Goal: Information Seeking & Learning: Check status

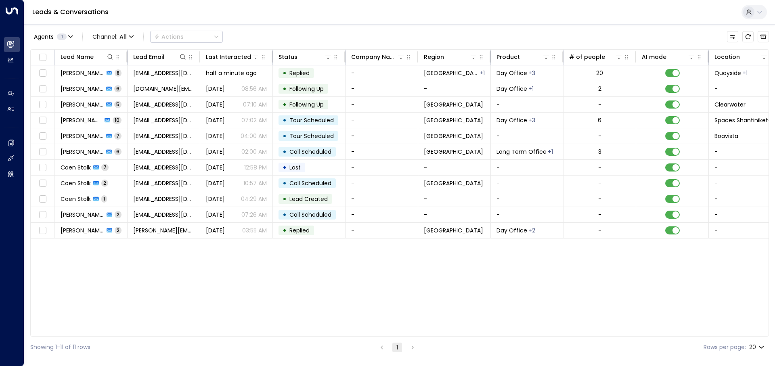
drag, startPoint x: 186, startPoint y: 299, endPoint x: 261, endPoint y: 338, distance: 84.8
click at [186, 299] on div "Lead Name Lead Email Last Interacted Status Company Name Region Product # of pe…" at bounding box center [399, 192] width 738 height 287
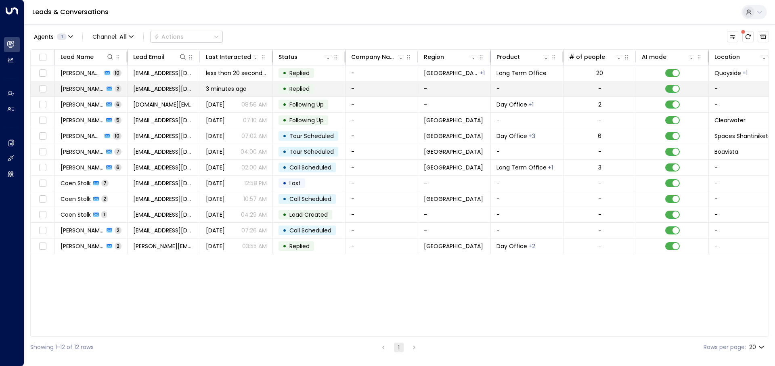
click at [157, 88] on span "[EMAIL_ADDRESS][DOMAIN_NAME]" at bounding box center [163, 89] width 61 height 8
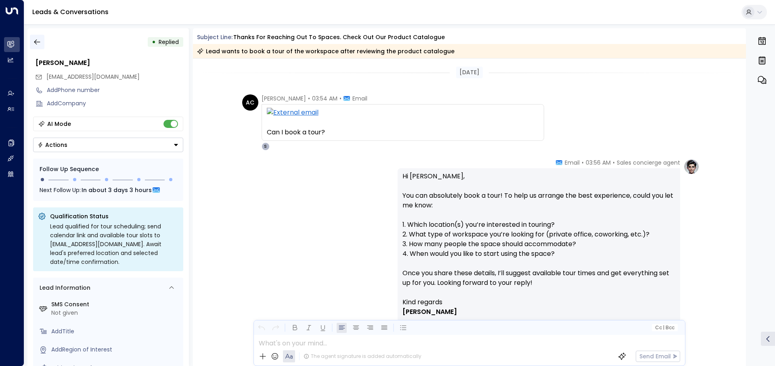
click at [37, 40] on icon "button" at bounding box center [37, 42] width 8 height 8
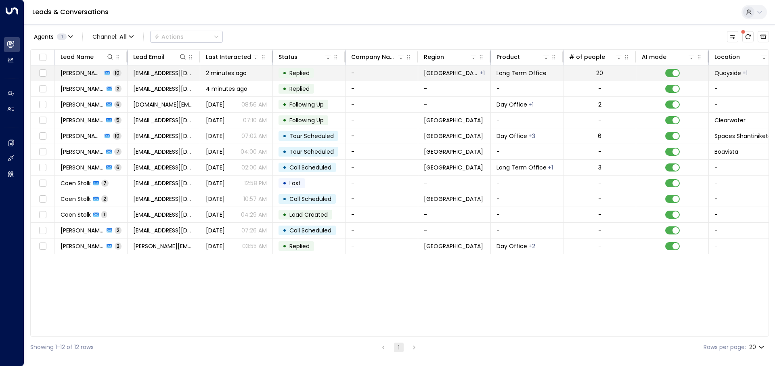
click at [140, 76] on span "[EMAIL_ADDRESS][DOMAIN_NAME]" at bounding box center [163, 73] width 61 height 8
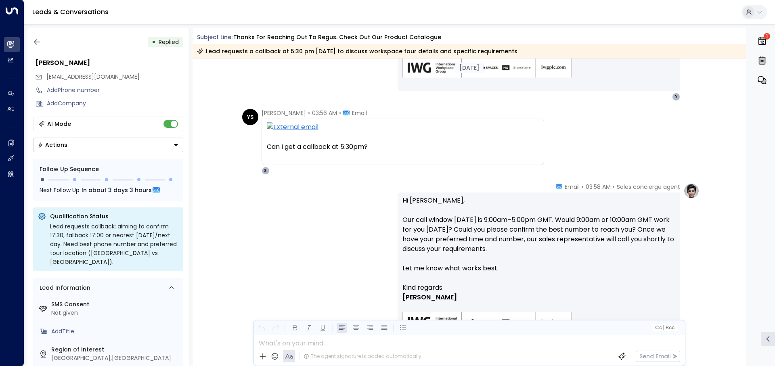
scroll to position [1253, 0]
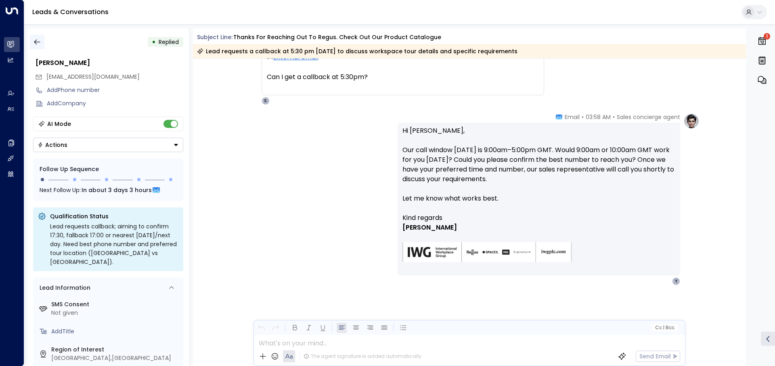
click at [38, 43] on icon "button" at bounding box center [37, 42] width 8 height 8
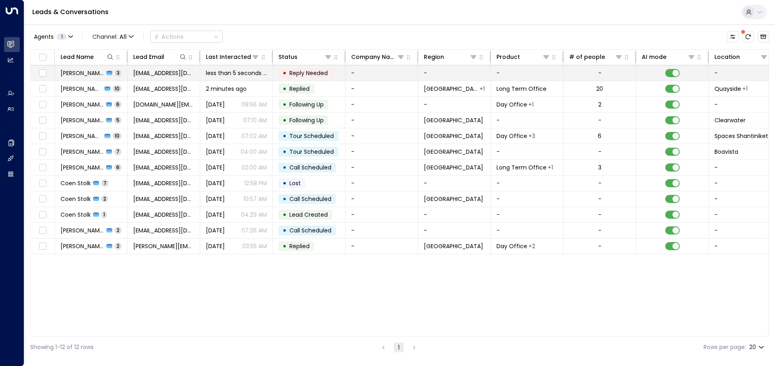
click at [179, 75] on span "[EMAIL_ADDRESS][DOMAIN_NAME]" at bounding box center [163, 73] width 61 height 8
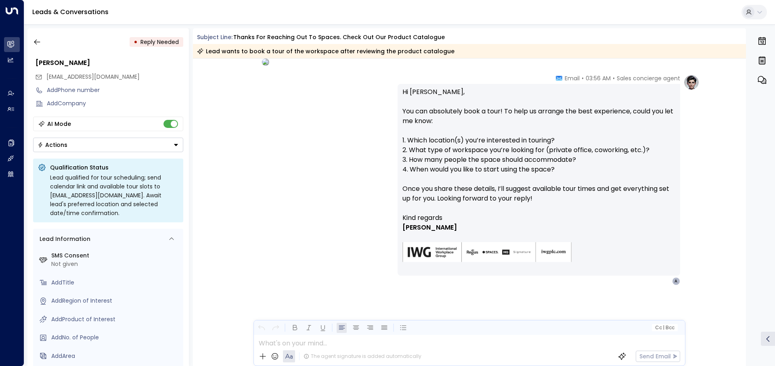
scroll to position [178, 0]
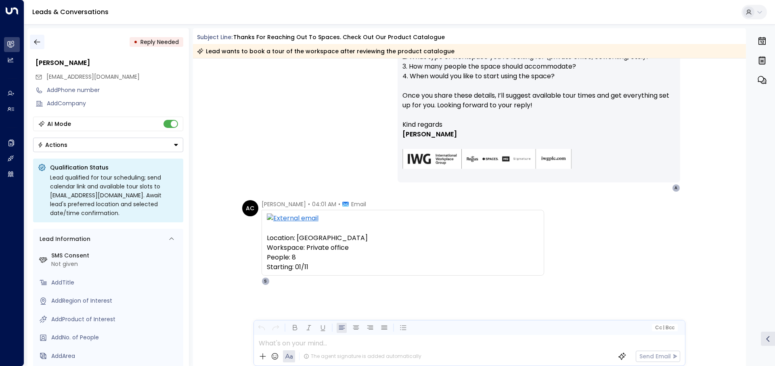
click at [37, 41] on icon "button" at bounding box center [37, 42] width 8 height 8
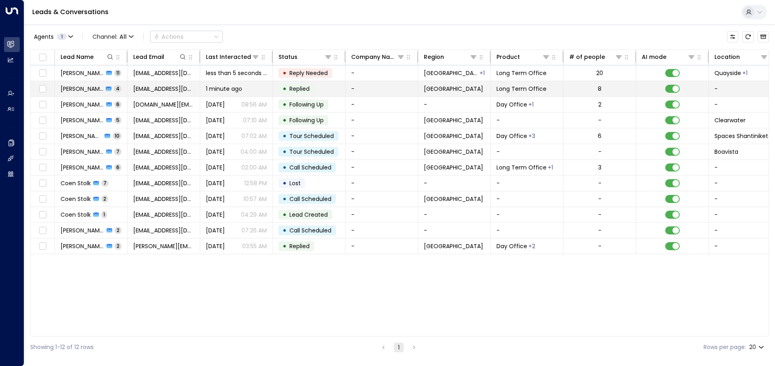
click at [172, 92] on span "[EMAIL_ADDRESS][DOMAIN_NAME]" at bounding box center [163, 89] width 61 height 8
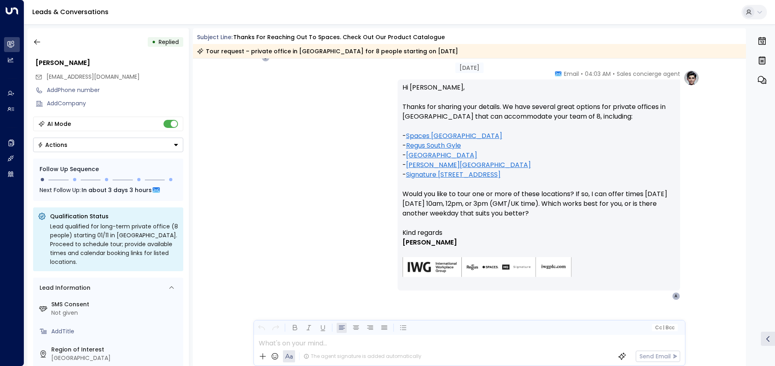
scroll to position [413, 0]
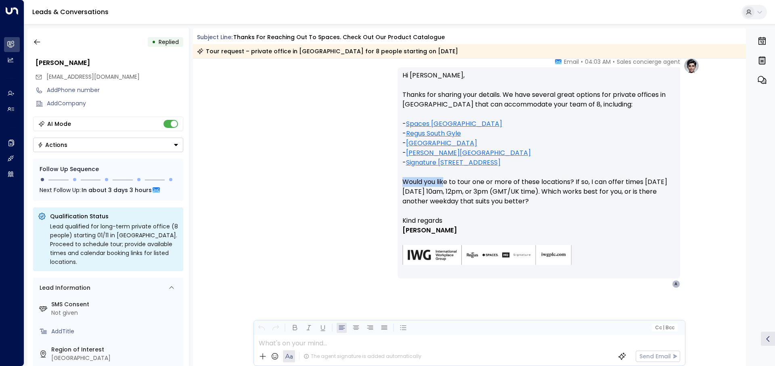
drag, startPoint x: 404, startPoint y: 182, endPoint x: 443, endPoint y: 184, distance: 39.2
click at [443, 184] on p "Hi Abbie, Thanks for sharing your details. We have several great options for pr…" at bounding box center [538, 143] width 273 height 145
click at [434, 342] on div at bounding box center [469, 341] width 430 height 12
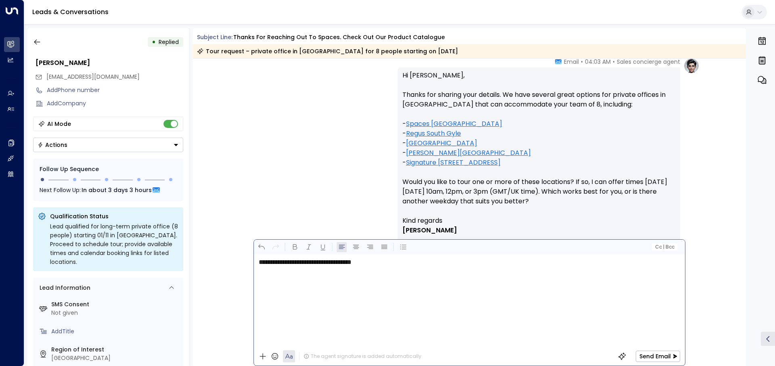
drag, startPoint x: 429, startPoint y: 282, endPoint x: 389, endPoint y: 270, distance: 41.9
click at [389, 270] on div "**********" at bounding box center [469, 300] width 430 height 93
click at [390, 270] on div "**********" at bounding box center [469, 300] width 430 height 93
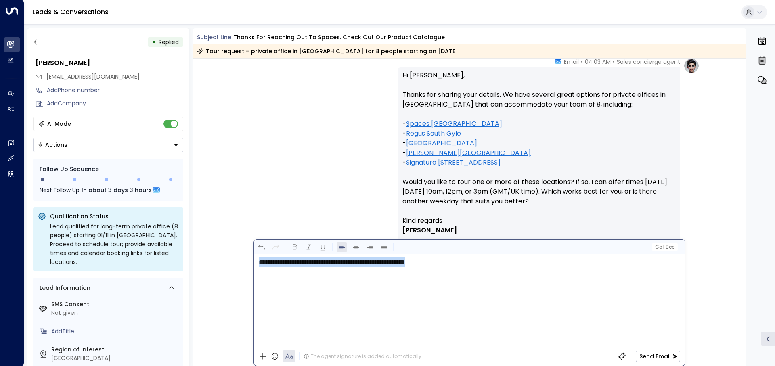
copy span "**********"
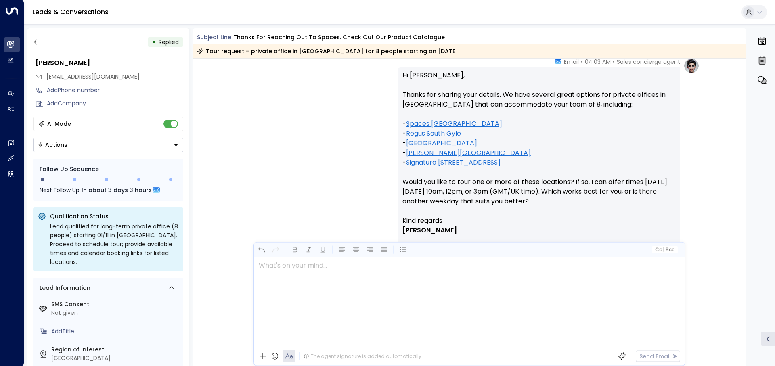
click at [274, 155] on div "Sales concierge agent • 04:03 AM • Email Hi Abbie, Thanks for sharing your deta…" at bounding box center [469, 173] width 460 height 230
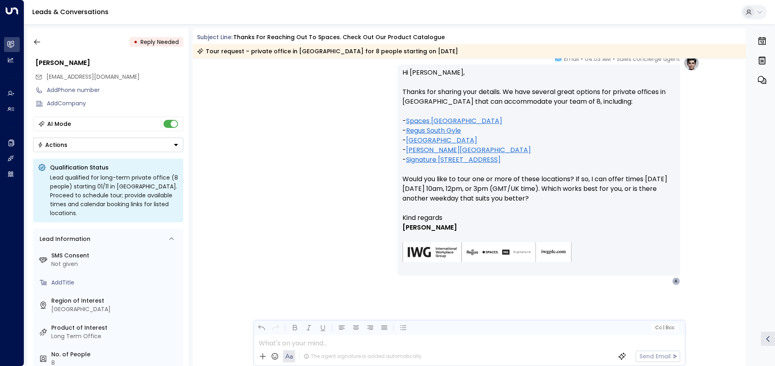
scroll to position [480, 0]
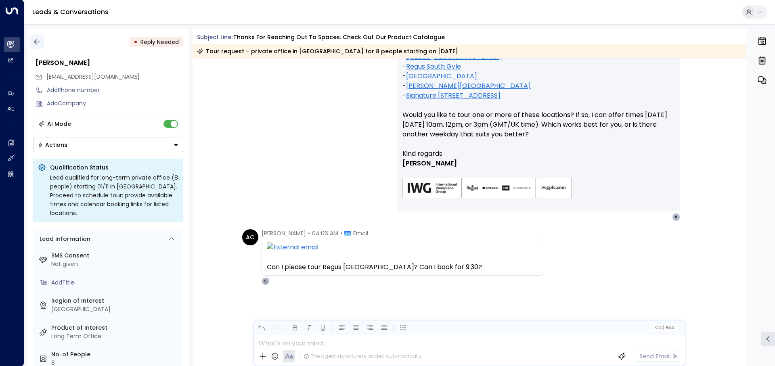
click at [39, 38] on icon "button" at bounding box center [37, 42] width 8 height 8
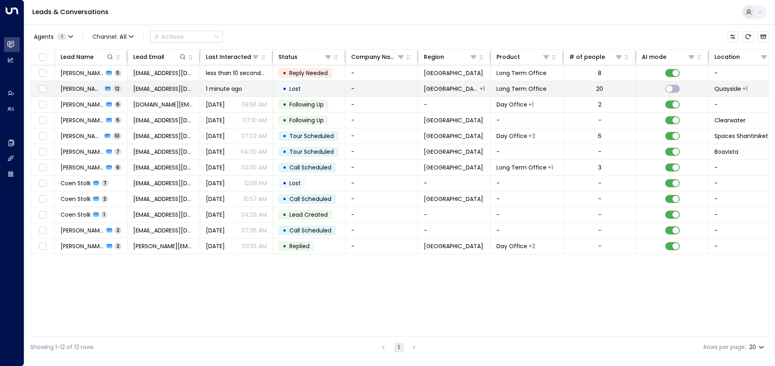
click at [148, 81] on td "[EMAIL_ADDRESS][DOMAIN_NAME]" at bounding box center [164, 88] width 73 height 15
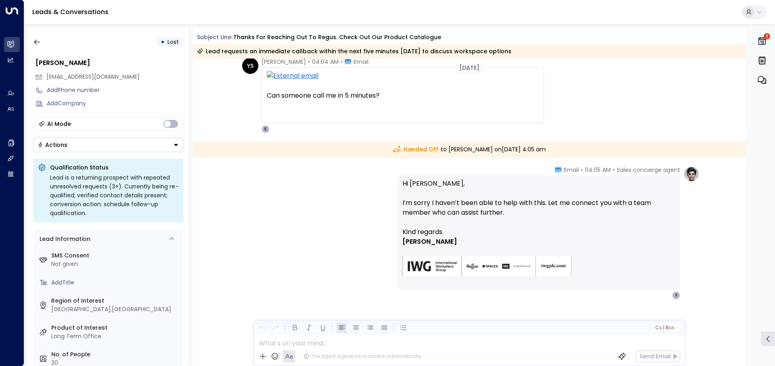
scroll to position [1737, 0]
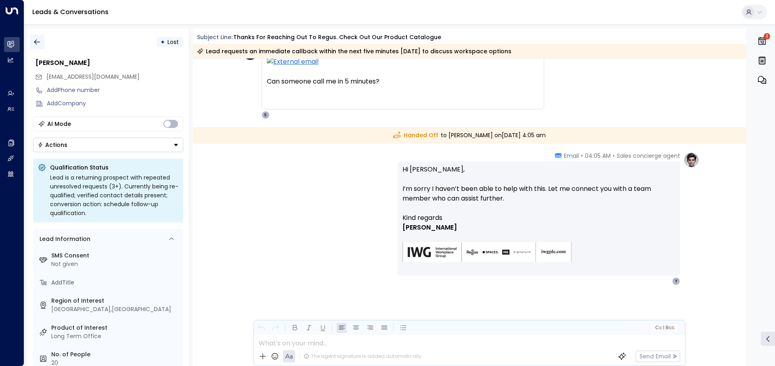
click at [41, 41] on button "button" at bounding box center [37, 42] width 15 height 15
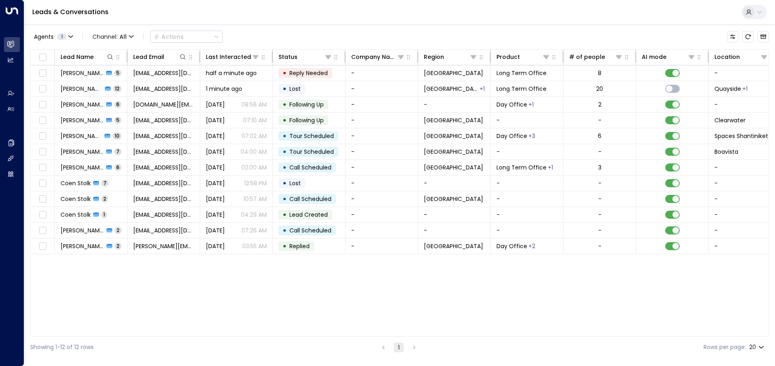
click at [255, 283] on div "Lead Name Lead Email Last Interacted Status Company Name Region Product # of pe…" at bounding box center [399, 192] width 738 height 287
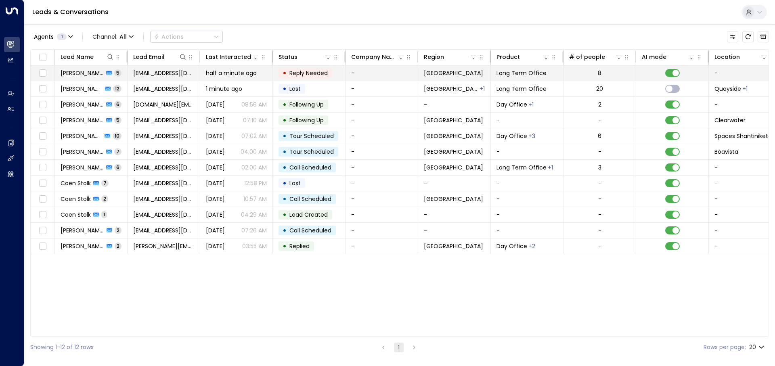
click at [175, 78] on td "[EMAIL_ADDRESS][DOMAIN_NAME]" at bounding box center [164, 72] width 73 height 15
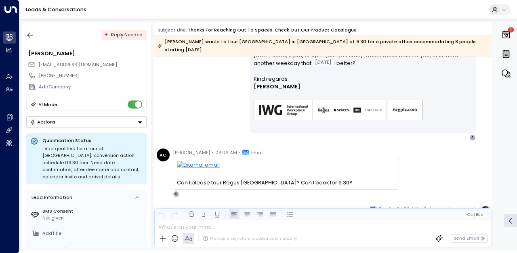
scroll to position [519, 0]
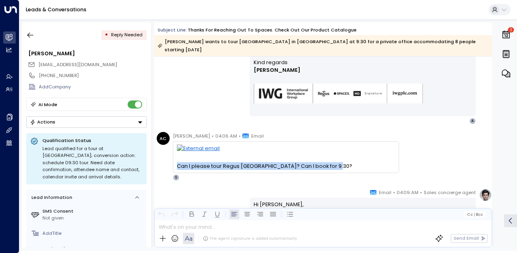
drag, startPoint x: 341, startPoint y: 159, endPoint x: 171, endPoint y: 158, distance: 169.9
click at [171, 158] on div "AC Abbie Callaghan • 04:06 AM • Email Can I please tour Regus Princes Street? C…" at bounding box center [278, 156] width 242 height 49
copy div "Can I please tour Regus Princes Street? Can I book for 9:30?"
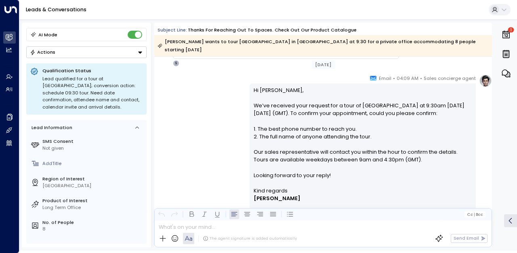
scroll to position [640, 0]
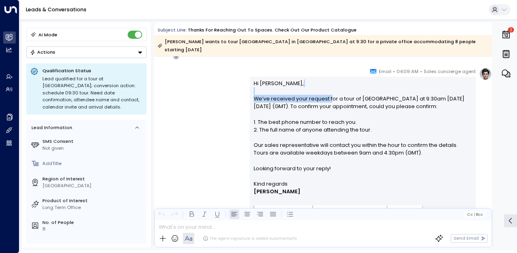
drag, startPoint x: 248, startPoint y: 85, endPoint x: 328, endPoint y: 89, distance: 80.4
click at [328, 89] on div "Hi Abbie, We’ve received your request for a tour of Regus Princes Street at 9:3…" at bounding box center [362, 157] width 226 height 161
click at [328, 89] on p "Hi Abbie, We’ve received your request for a tour of Regus Princes Street at 9:3…" at bounding box center [362, 129] width 218 height 100
drag, startPoint x: 251, startPoint y: 90, endPoint x: 452, endPoint y: 98, distance: 201.5
click at [452, 98] on div "Hi Abbie, We’ve received your request for a tour of Regus Princes Street at 9:3…" at bounding box center [362, 157] width 226 height 161
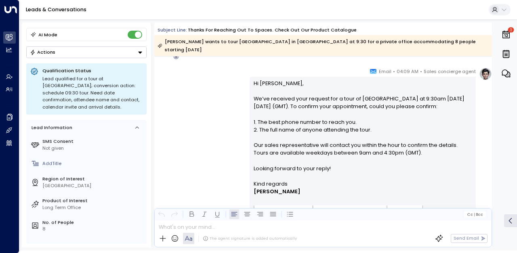
copy p "We’ve received your request for a tour of Regus Princes Street at 9:30am on Fri…"
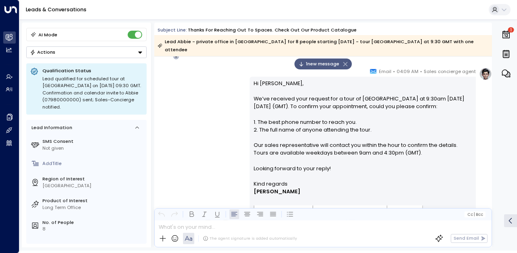
click at [229, 179] on div "Sales concierge agent • 04:09 AM • Email Hi Abbie, We’ve received your request …" at bounding box center [322, 156] width 337 height 178
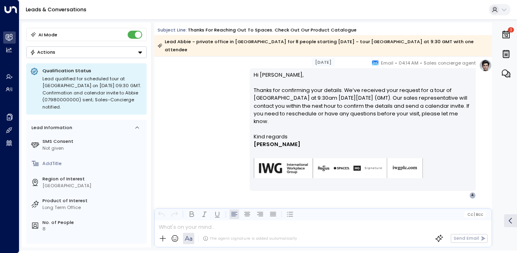
scroll to position [861, 0]
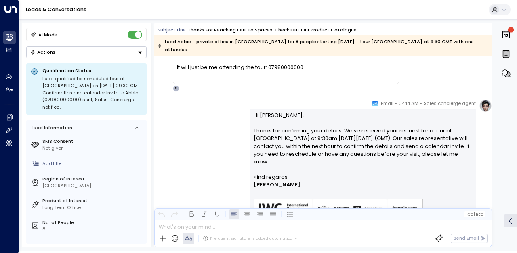
click at [253, 120] on p "Hi Abbie, Thanks for confirming your details. We’ve received your request for a…" at bounding box center [362, 142] width 218 height 62
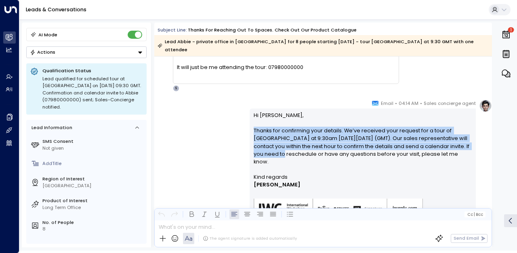
drag, startPoint x: 247, startPoint y: 121, endPoint x: 463, endPoint y: 140, distance: 217.2
click at [463, 140] on div "Sales concierge agent • 04:14 AM • Email Hi Abbie, Thanks for confirming your d…" at bounding box center [322, 169] width 337 height 140
copy p "Thanks for confirming your details. We’ve received your request for a tour of R…"
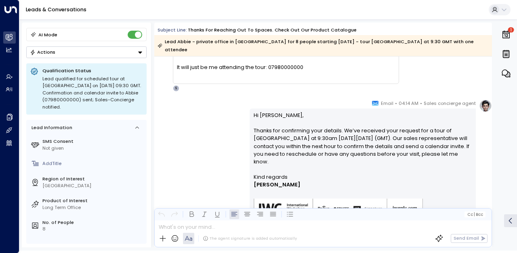
click at [274, 148] on p "Hi Abbie, Thanks for confirming your details. We’ve received your request for a…" at bounding box center [362, 142] width 218 height 62
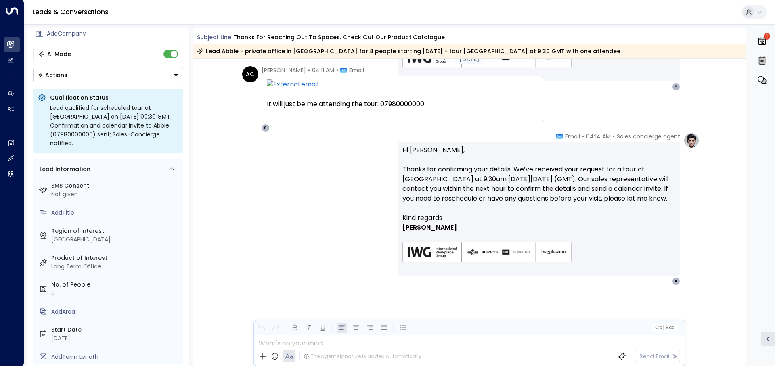
scroll to position [838, 0]
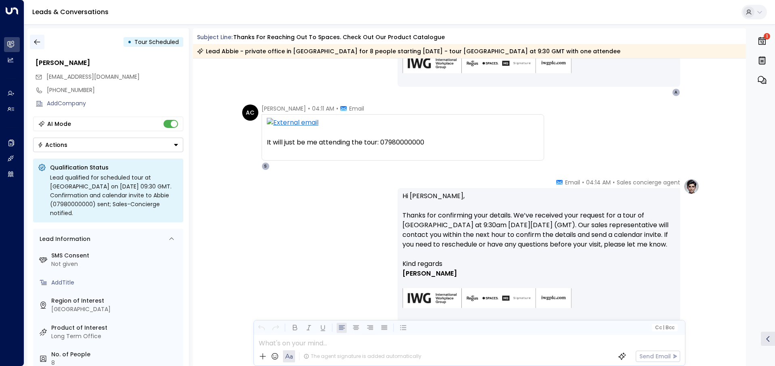
click at [42, 44] on button "button" at bounding box center [37, 42] width 15 height 15
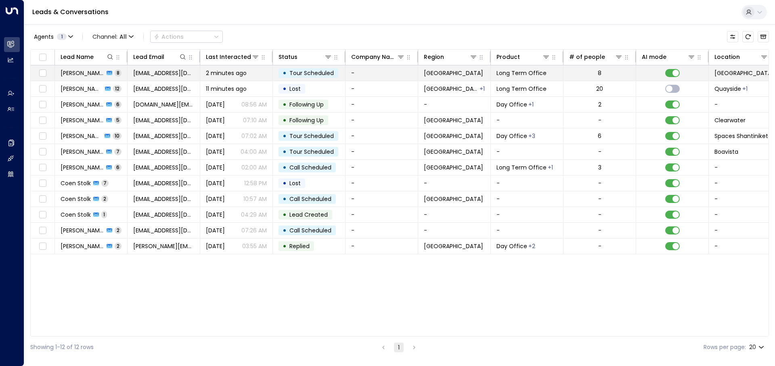
click at [286, 78] on div "•" at bounding box center [284, 73] width 4 height 14
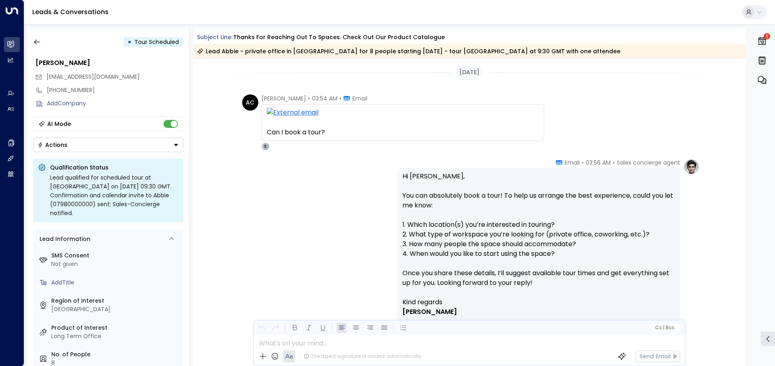
drag, startPoint x: 234, startPoint y: 37, endPoint x: 440, endPoint y: 36, distance: 205.8
click at [440, 36] on div "Subject Line: Thanks for reaching out to Spaces. Check out our product catalogue" at bounding box center [471, 37] width 549 height 8
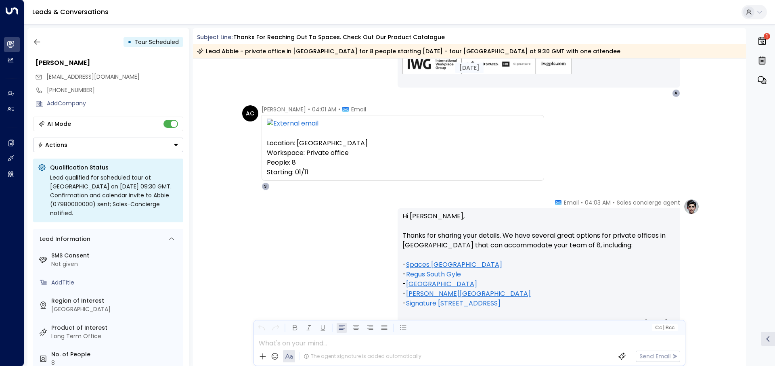
scroll to position [282, 0]
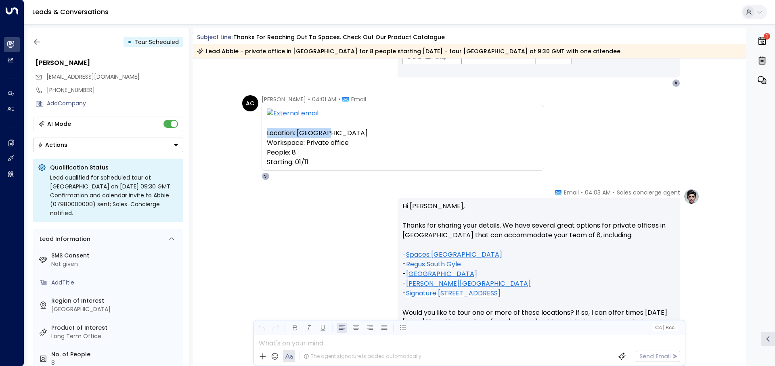
drag, startPoint x: 262, startPoint y: 136, endPoint x: 326, endPoint y: 138, distance: 63.8
click at [326, 138] on div "Location: EdinburghWorkspace: Private officePeople: 8Starting: 01/11 From: Sale…" at bounding box center [402, 138] width 282 height 66
click at [376, 163] on div "Starting: 01/11" at bounding box center [403, 162] width 272 height 10
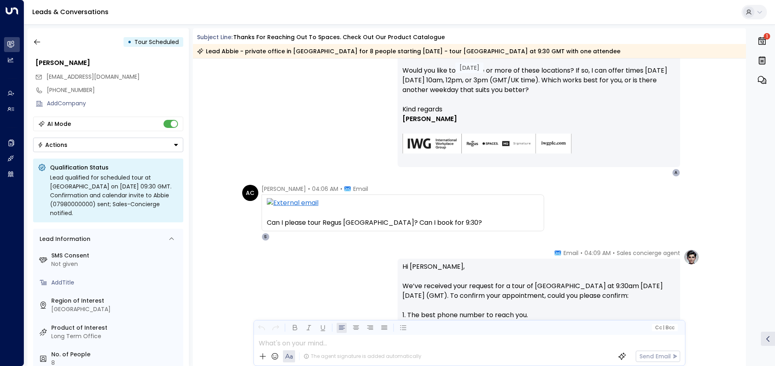
scroll to position [605, 0]
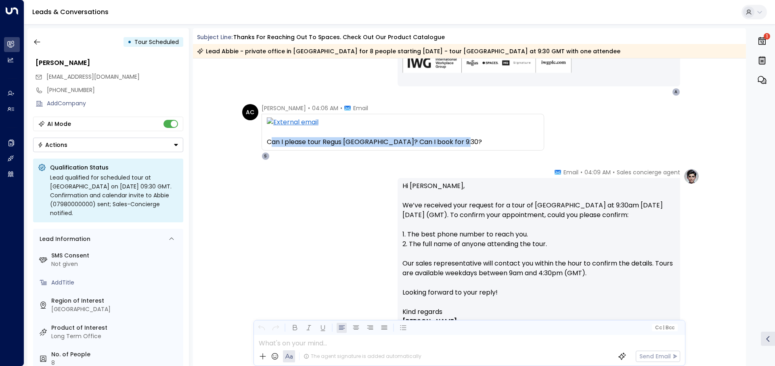
drag, startPoint x: 271, startPoint y: 142, endPoint x: 466, endPoint y: 142, distance: 195.3
click at [466, 142] on div "Can I please tour Regus Princes Street? Can I book for 9:30?" at bounding box center [403, 142] width 272 height 10
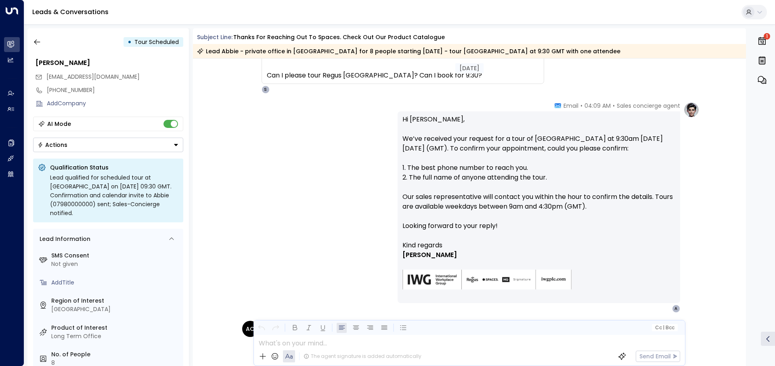
scroll to position [686, 0]
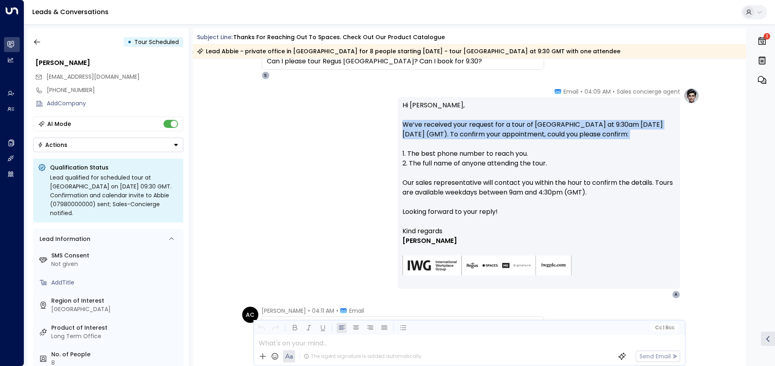
drag, startPoint x: 403, startPoint y: 125, endPoint x: 478, endPoint y: 142, distance: 76.6
click at [478, 142] on p "Hi Abbie, We’ve received your request for a tour of Regus Princes Street at 9:3…" at bounding box center [538, 163] width 273 height 126
click at [487, 142] on p "Hi Abbie, We’ve received your request for a tour of Regus Princes Street at 9:3…" at bounding box center [538, 163] width 273 height 126
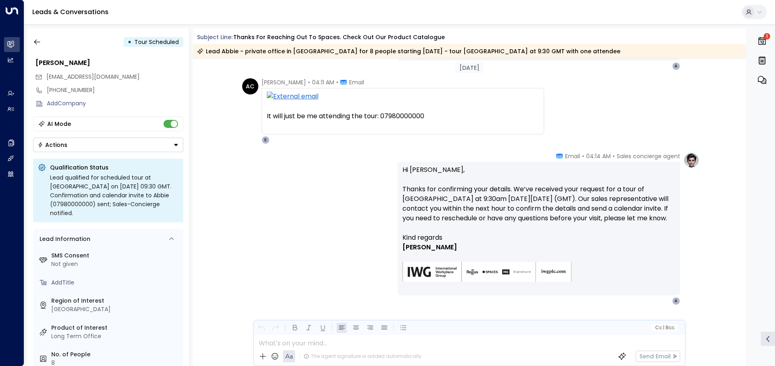
scroll to position [928, 0]
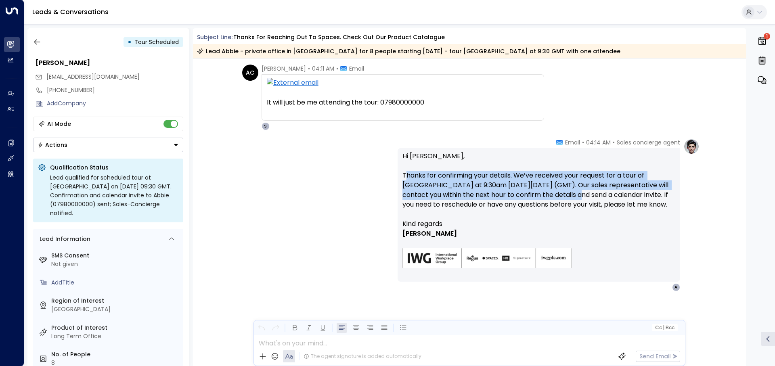
drag, startPoint x: 404, startPoint y: 176, endPoint x: 541, endPoint y: 192, distance: 137.7
click at [539, 194] on p "Hi Abbie, Thanks for confirming your details. We’ve received your request for a…" at bounding box center [538, 185] width 273 height 68
click at [571, 184] on p "Hi Abbie, Thanks for confirming your details. We’ve received your request for a…" at bounding box center [538, 185] width 273 height 68
click at [577, 184] on p "Hi Abbie, Thanks for confirming your details. We’ve received your request for a…" at bounding box center [538, 185] width 273 height 68
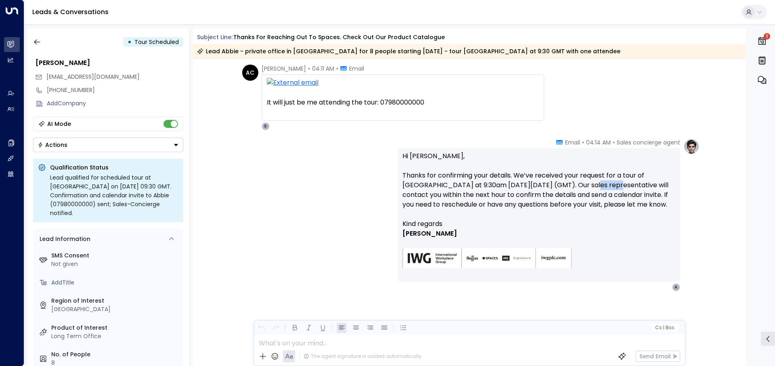
drag, startPoint x: 577, startPoint y: 184, endPoint x: 556, endPoint y: 186, distance: 21.4
click at [556, 186] on p "Hi Abbie, Thanks for confirming your details. We’ve received your request for a…" at bounding box center [538, 185] width 273 height 68
click at [551, 194] on p "Hi Abbie, Thanks for confirming your details. We’ve received your request for a…" at bounding box center [538, 185] width 273 height 68
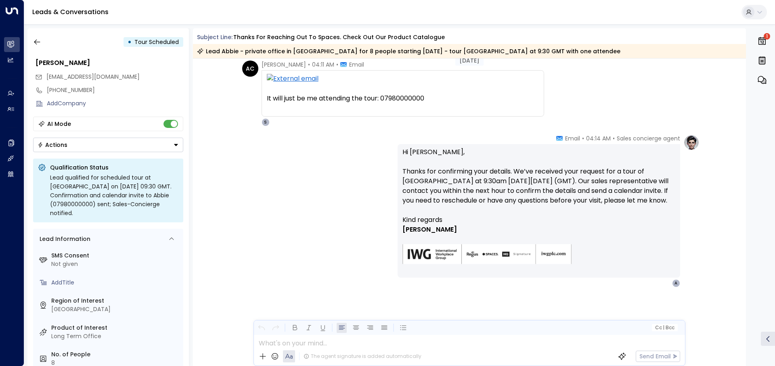
scroll to position [934, 0]
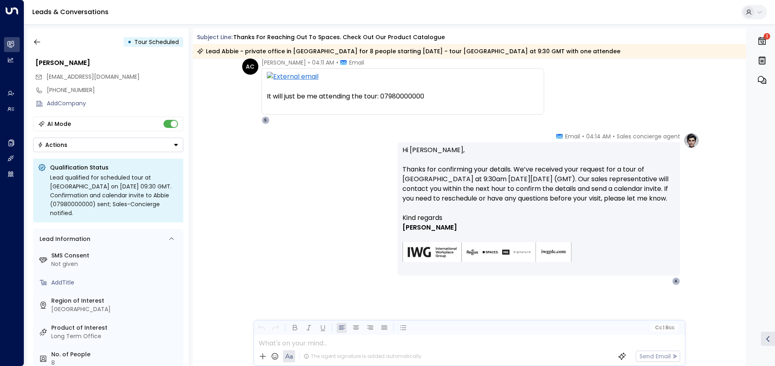
click at [281, 203] on div "Sales concierge agent • 04:14 AM • Email Hi Abbie, Thanks for confirming your d…" at bounding box center [469, 208] width 460 height 153
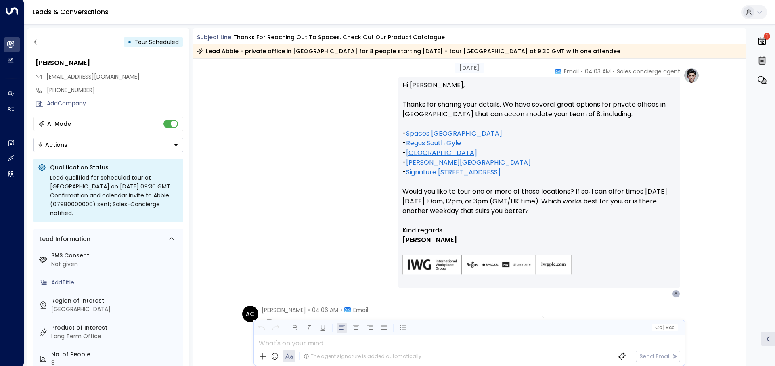
scroll to position [363, 0]
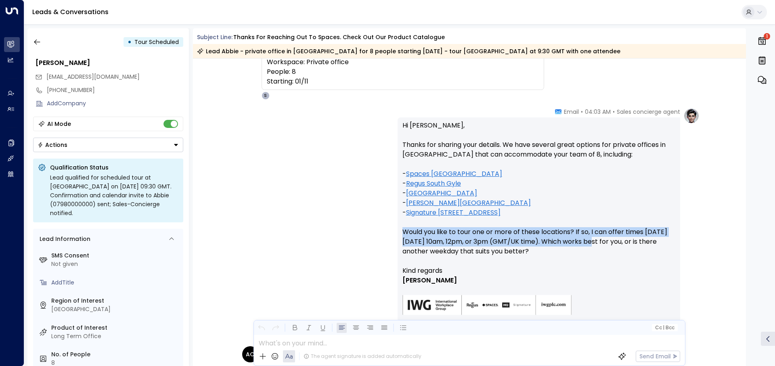
drag, startPoint x: 400, startPoint y: 234, endPoint x: 592, endPoint y: 244, distance: 192.3
click at [592, 244] on div "Hi Abbie, Thanks for sharing your details. We have several great options for pr…" at bounding box center [538, 222] width 282 height 211
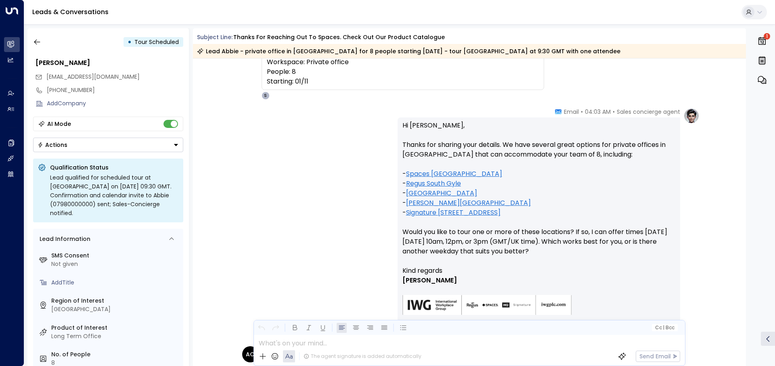
click at [600, 251] on p "Hi Abbie, Thanks for sharing your details. We have several great options for pr…" at bounding box center [538, 193] width 273 height 145
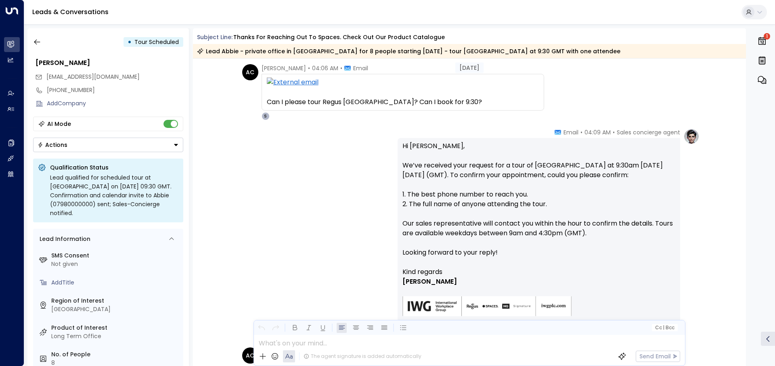
scroll to position [646, 0]
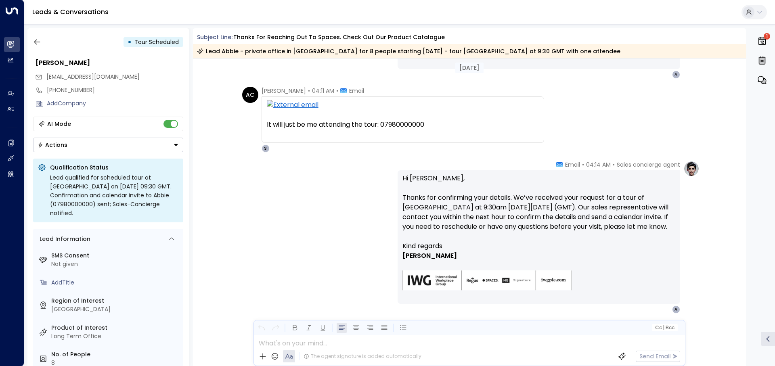
click at [358, 253] on div "Sales concierge agent • 04:14 AM • Email Hi Abbie, Thanks for confirming your d…" at bounding box center [469, 237] width 460 height 153
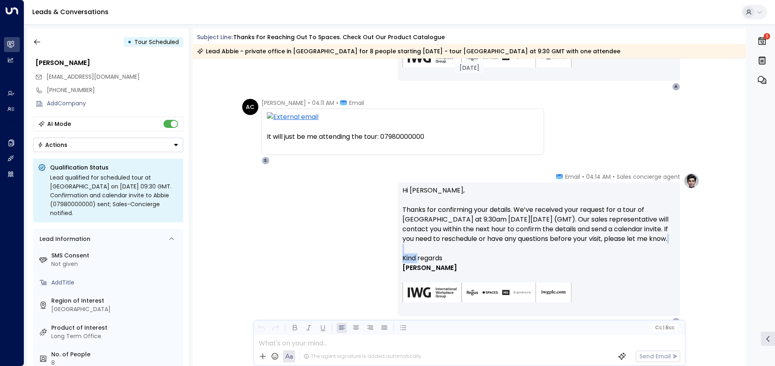
click at [358, 253] on div "Sales concierge agent • 04:14 AM • Email Hi Abbie, Thanks for confirming your d…" at bounding box center [469, 249] width 460 height 153
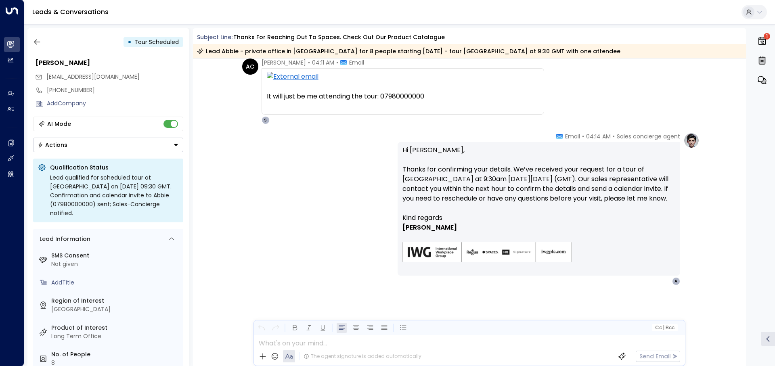
click at [511, 224] on p "[PERSON_NAME]" at bounding box center [538, 228] width 273 height 10
click at [40, 40] on icon "button" at bounding box center [37, 42] width 8 height 8
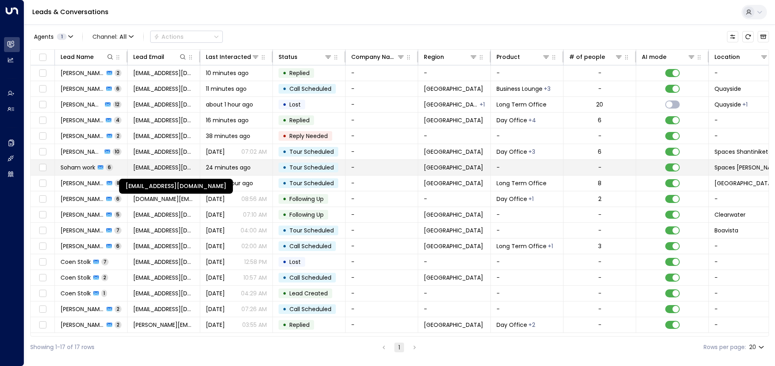
click at [154, 168] on span "[EMAIL_ADDRESS][DOMAIN_NAME]" at bounding box center [163, 167] width 61 height 8
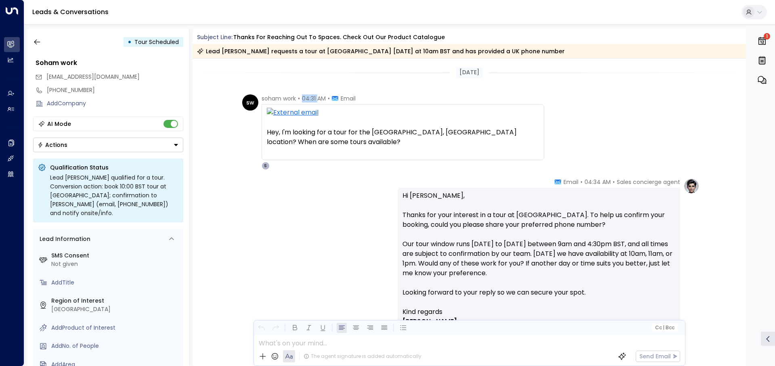
drag, startPoint x: 299, startPoint y: 95, endPoint x: 318, endPoint y: 96, distance: 18.6
click at [318, 96] on div "soham work • 04:31 AM • Email" at bounding box center [308, 98] width 94 height 8
click at [360, 230] on div "Sales concierge agent • 04:34 AM • Email Hi Soham, Thanks for your interest in …" at bounding box center [469, 278] width 460 height 201
click at [361, 230] on div "Sales concierge agent • 04:34 AM • Email Hi Soham, Thanks for your interest in …" at bounding box center [469, 278] width 460 height 201
drag, startPoint x: 625, startPoint y: 253, endPoint x: 632, endPoint y: 255, distance: 7.2
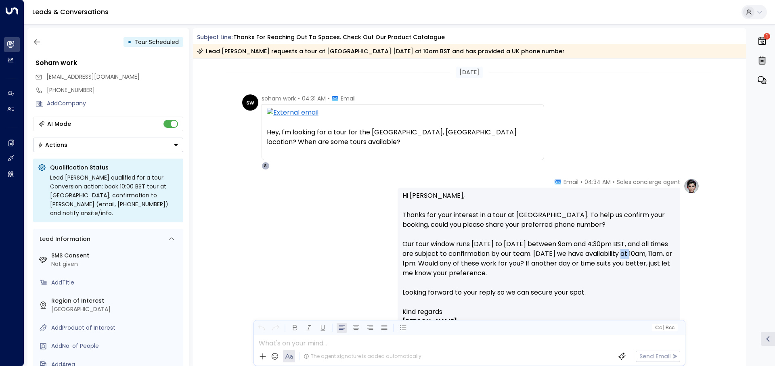
click at [632, 255] on p "Hi Soham, Thanks for your interest in a tour at Spaces Angel Islington. To help…" at bounding box center [538, 249] width 273 height 116
drag, startPoint x: 630, startPoint y: 256, endPoint x: 640, endPoint y: 253, distance: 10.6
click at [640, 253] on p "Hi Soham, Thanks for your interest in a tour at Spaces Angel Islington. To help…" at bounding box center [538, 249] width 273 height 116
click at [642, 251] on p "Hi Soham, Thanks for your interest in a tour at Spaces Angel Islington. To help…" at bounding box center [538, 249] width 273 height 116
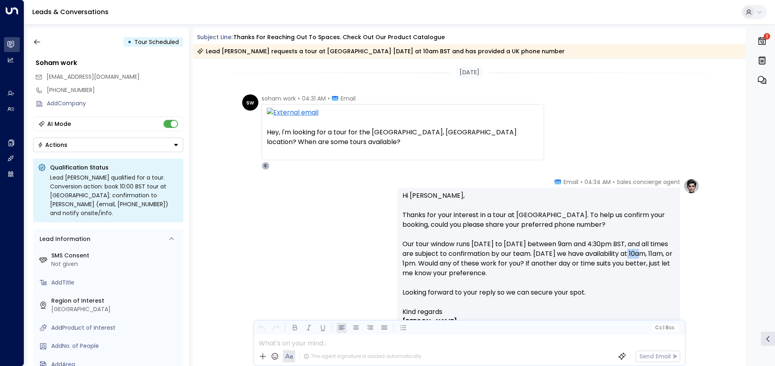
drag, startPoint x: 644, startPoint y: 253, endPoint x: 629, endPoint y: 256, distance: 15.0
click at [629, 256] on p "Hi Soham, Thanks for your interest in a tour at Spaces Angel Islington. To help…" at bounding box center [538, 249] width 273 height 116
drag, startPoint x: 650, startPoint y: 255, endPoint x: 665, endPoint y: 255, distance: 14.5
click at [665, 255] on p "Hi Soham, Thanks for your interest in a tour at Spaces Angel Islington. To help…" at bounding box center [538, 249] width 273 height 116
click at [665, 310] on p "Kind regards" at bounding box center [538, 312] width 273 height 10
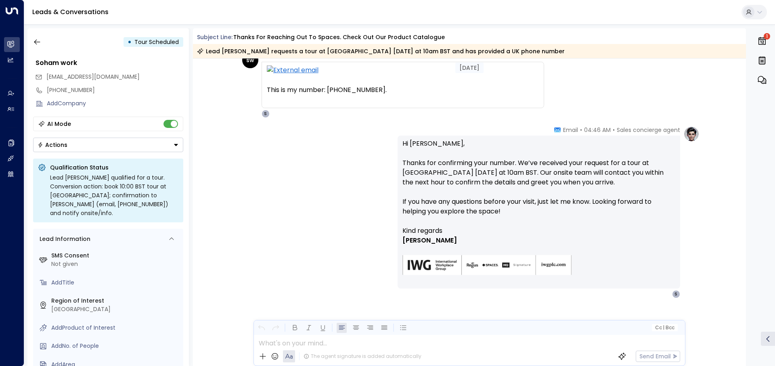
scroll to position [602, 0]
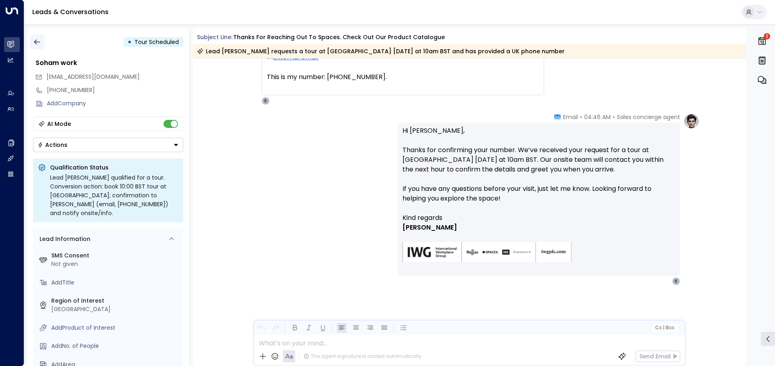
click at [36, 39] on icon "button" at bounding box center [37, 42] width 8 height 8
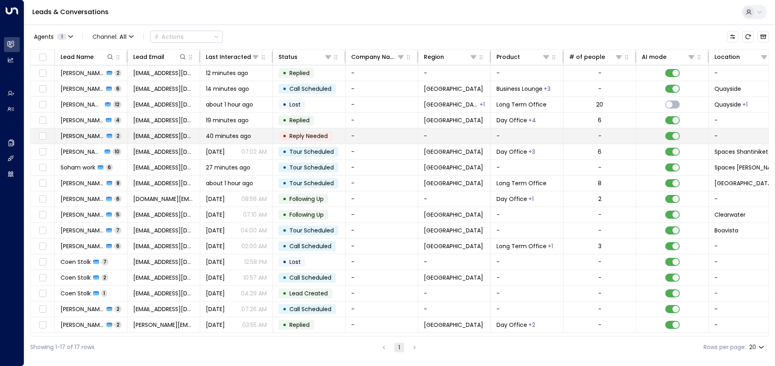
click at [256, 131] on td "40 minutes ago" at bounding box center [236, 135] width 73 height 15
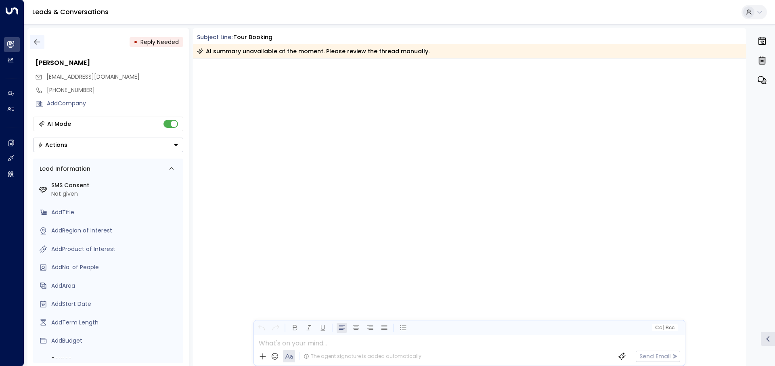
click at [40, 43] on icon "button" at bounding box center [37, 42] width 8 height 8
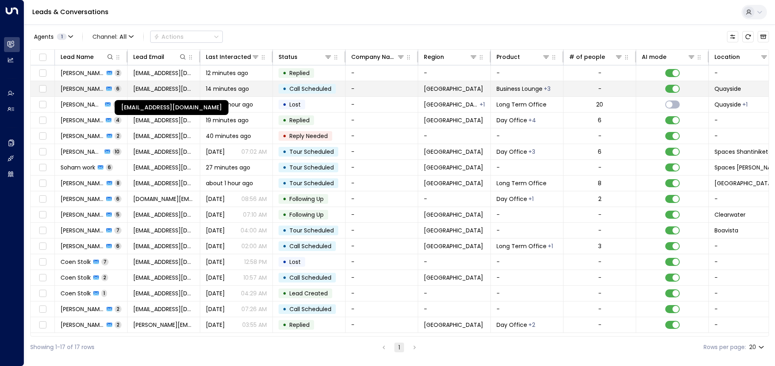
click at [166, 89] on span "[EMAIL_ADDRESS][DOMAIN_NAME]" at bounding box center [163, 89] width 61 height 8
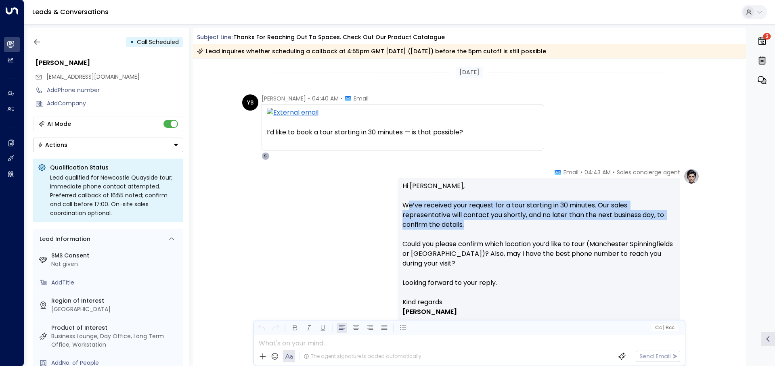
drag, startPoint x: 404, startPoint y: 203, endPoint x: 504, endPoint y: 222, distance: 101.9
click at [504, 222] on p "Hi Yuvraj, We’ve received your request for a tour starting in 30 minutes. Our s…" at bounding box center [538, 239] width 273 height 116
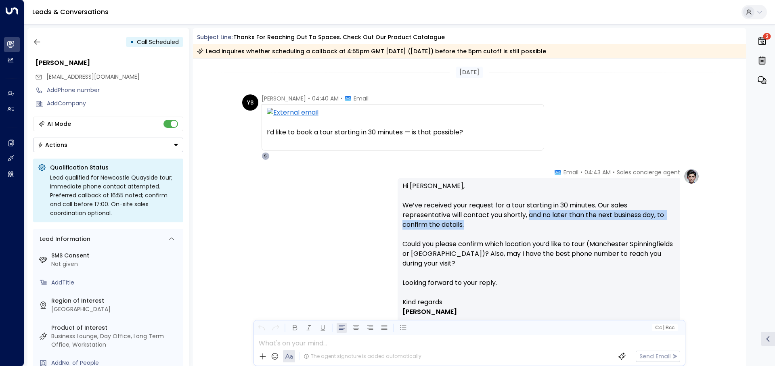
drag, startPoint x: 527, startPoint y: 214, endPoint x: 535, endPoint y: 221, distance: 10.3
click at [535, 221] on p "Hi Yuvraj, We’ve received your request for a tour starting in 30 minutes. Our s…" at bounding box center [538, 239] width 273 height 116
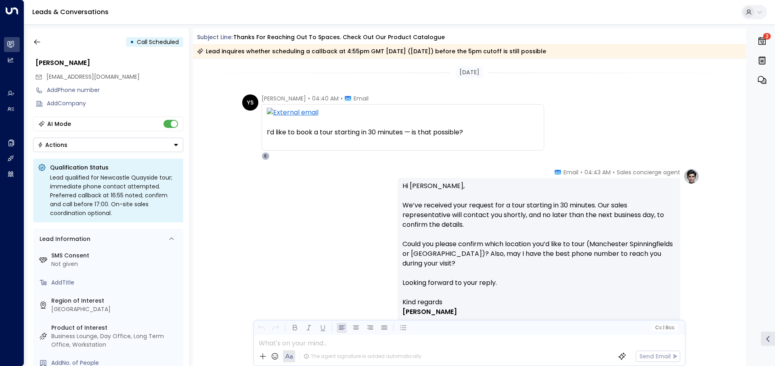
click at [489, 245] on p "Hi Yuvraj, We’ve received your request for a tour starting in 30 minutes. Our s…" at bounding box center [538, 239] width 273 height 116
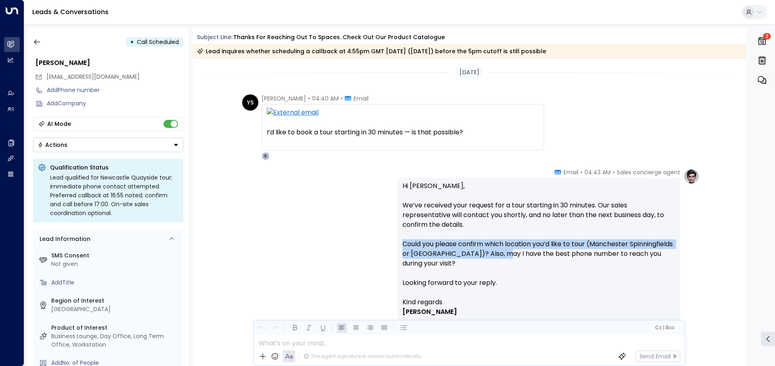
drag, startPoint x: 400, startPoint y: 244, endPoint x: 548, endPoint y: 253, distance: 148.0
click at [548, 253] on div "Hi Yuvraj, We’ve received your request for a tour starting in 30 minutes. Our s…" at bounding box center [538, 269] width 282 height 182
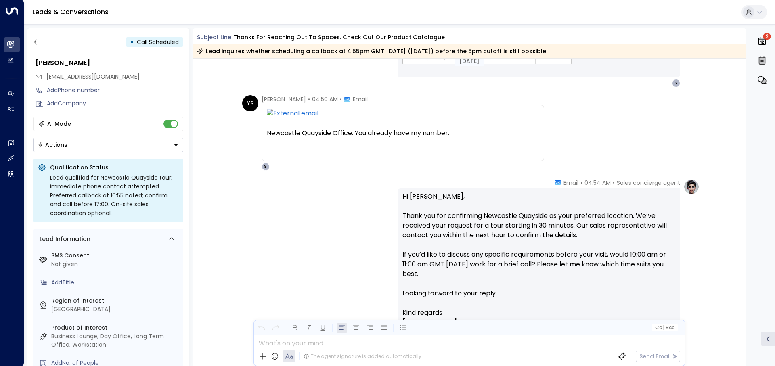
scroll to position [323, 0]
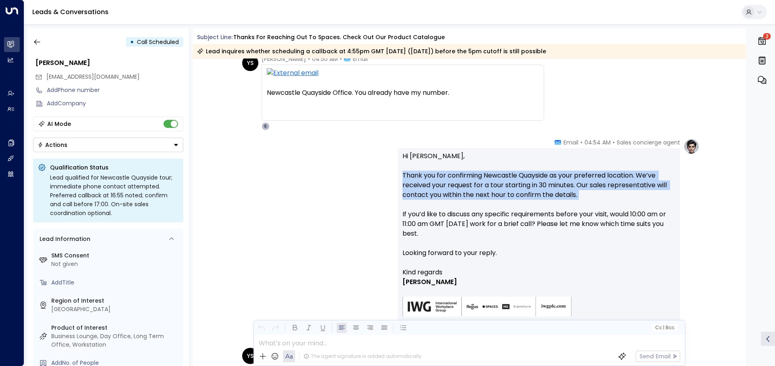
drag, startPoint x: 402, startPoint y: 174, endPoint x: 457, endPoint y: 201, distance: 61.2
click at [457, 201] on p "Hi Yuvraj, Thank you for confirming Newcastle Quayside as your preferred locati…" at bounding box center [538, 209] width 273 height 116
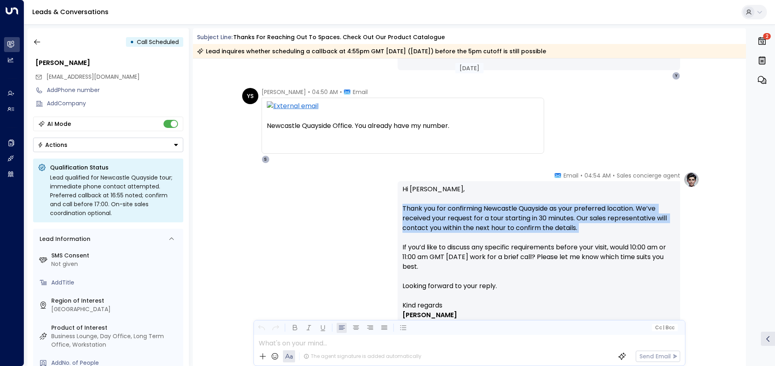
scroll to position [282, 0]
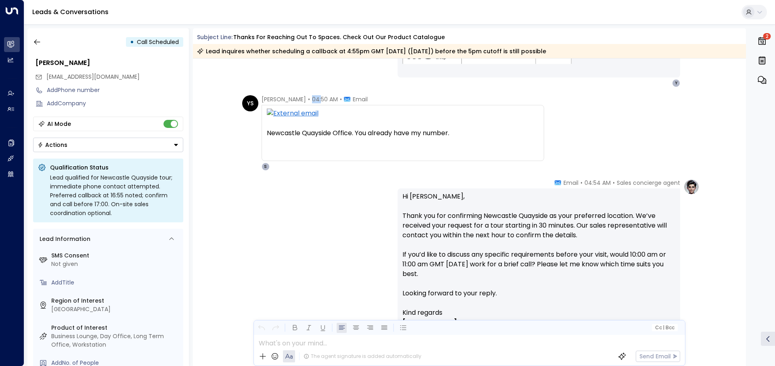
drag, startPoint x: 301, startPoint y: 102, endPoint x: 310, endPoint y: 101, distance: 8.6
click at [312, 101] on span "04:50 AM" at bounding box center [325, 99] width 26 height 8
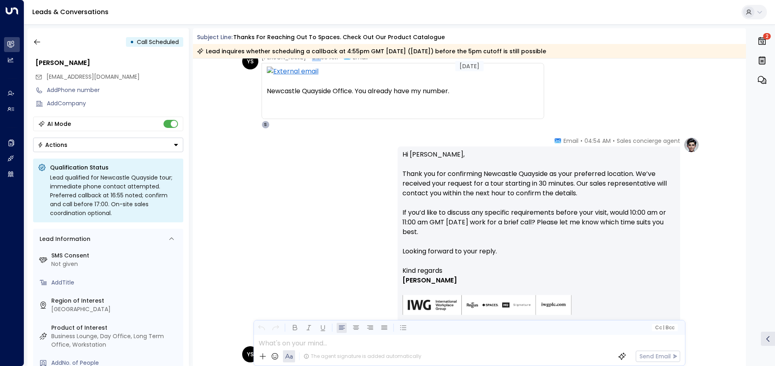
scroll to position [363, 0]
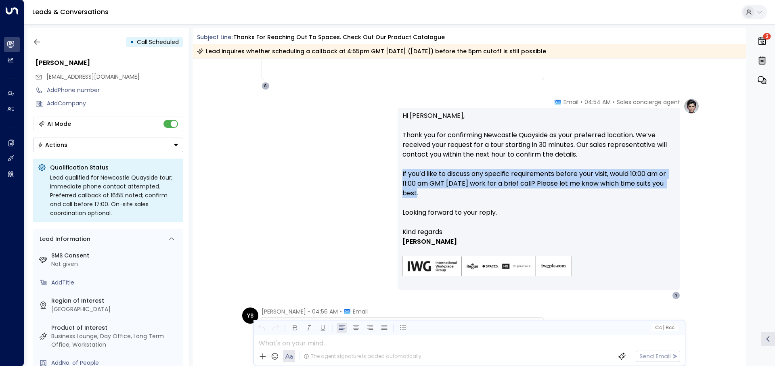
drag, startPoint x: 399, startPoint y: 173, endPoint x: 440, endPoint y: 194, distance: 46.4
click at [440, 194] on div "Hi Yuvraj, Thank you for confirming Newcastle Quayside as your preferred locati…" at bounding box center [538, 199] width 282 height 182
click at [440, 194] on p "Hi Yuvraj, Thank you for confirming Newcastle Quayside as your preferred locati…" at bounding box center [538, 169] width 273 height 116
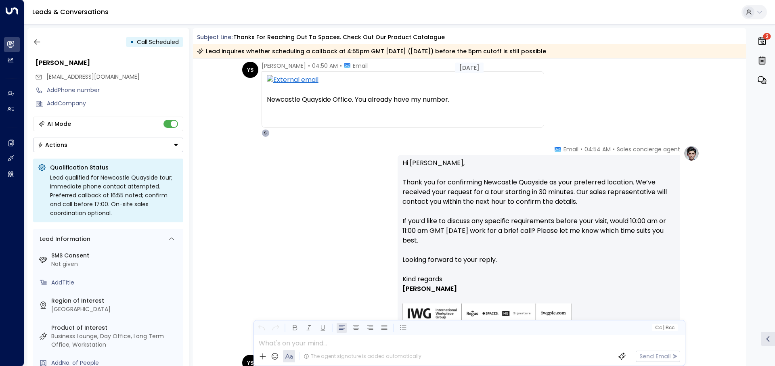
scroll to position [242, 0]
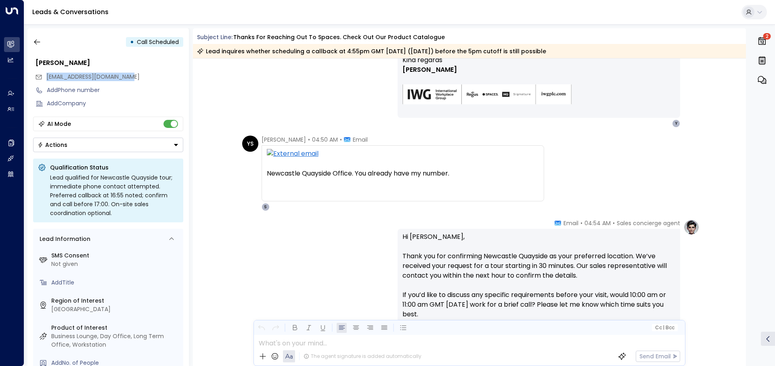
drag, startPoint x: 137, startPoint y: 79, endPoint x: 45, endPoint y: 83, distance: 92.1
click at [45, 83] on div "[EMAIL_ADDRESS][DOMAIN_NAME]" at bounding box center [109, 76] width 148 height 13
copy span "[EMAIL_ADDRESS][DOMAIN_NAME]"
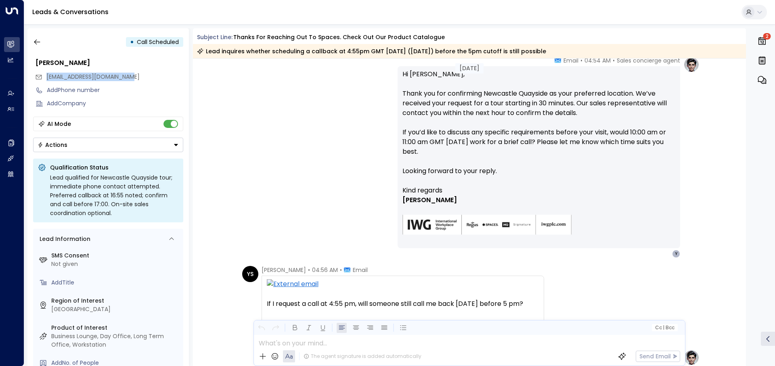
scroll to position [444, 0]
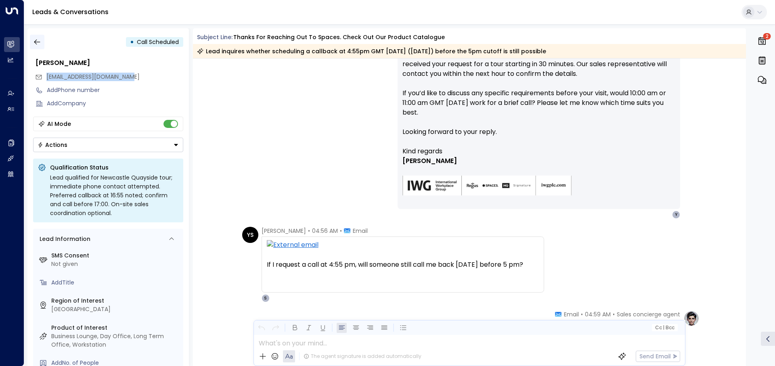
click at [42, 42] on button "button" at bounding box center [37, 42] width 15 height 15
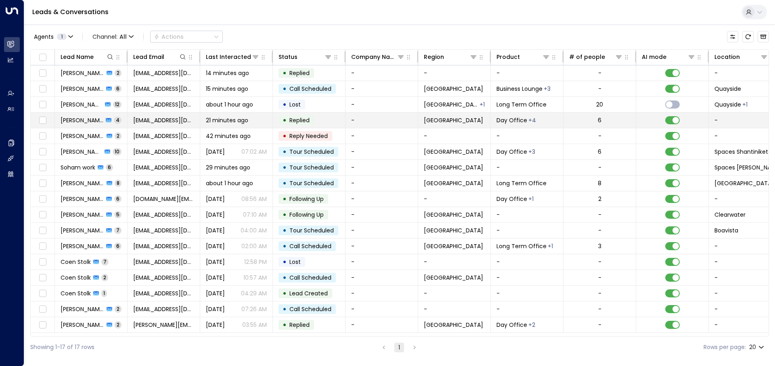
click at [364, 123] on td "-" at bounding box center [381, 120] width 73 height 15
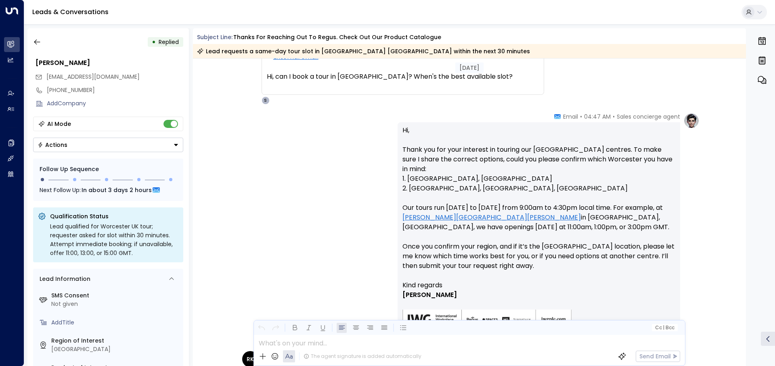
scroll to position [81, 0]
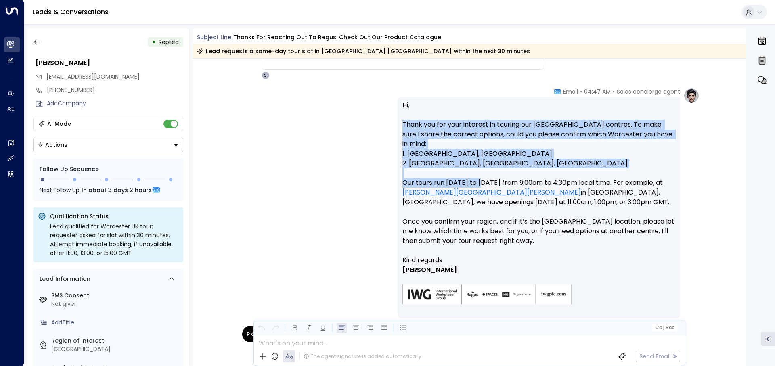
drag, startPoint x: 400, startPoint y: 125, endPoint x: 483, endPoint y: 169, distance: 93.5
click at [483, 169] on div "Hi, Thank you for your interest in touring our Worcester centres. To make sure …" at bounding box center [538, 207] width 282 height 221
click at [480, 166] on p "Hi, Thank you for your interest in touring our Worcester centres. To make sure …" at bounding box center [538, 177] width 273 height 155
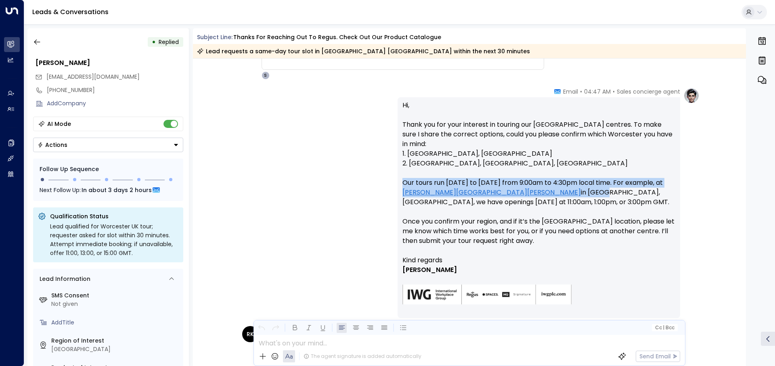
drag, startPoint x: 393, startPoint y: 171, endPoint x: 481, endPoint y: 185, distance: 89.5
click at [478, 182] on div "Sales concierge agent • 04:47 AM • Email Hi, Thank you for your interest in tou…" at bounding box center [469, 208] width 460 height 240
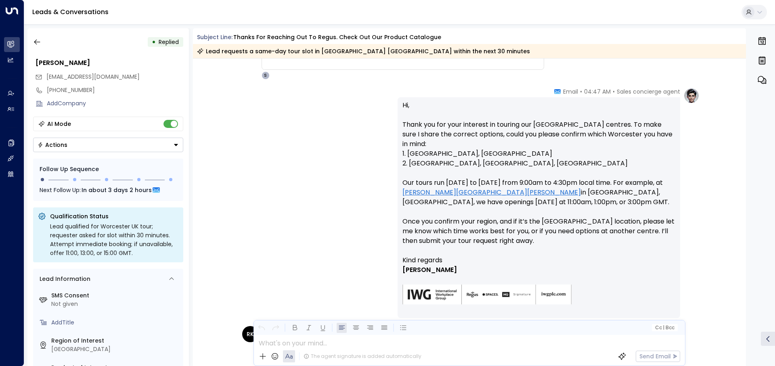
click at [483, 186] on p "Hi, Thank you for your interest in touring our Worcester centres. To make sure …" at bounding box center [538, 177] width 273 height 155
drag, startPoint x: 551, startPoint y: 190, endPoint x: 555, endPoint y: 183, distance: 8.7
click at [555, 183] on p "Hi, Thank you for your interest in touring our Worcester centres. To make sure …" at bounding box center [538, 177] width 273 height 155
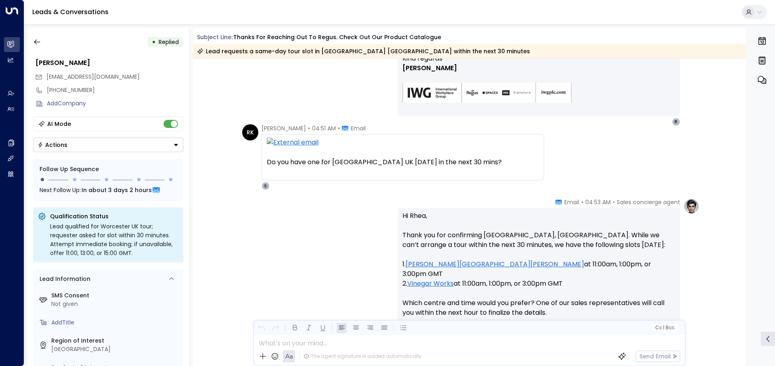
scroll to position [323, 0]
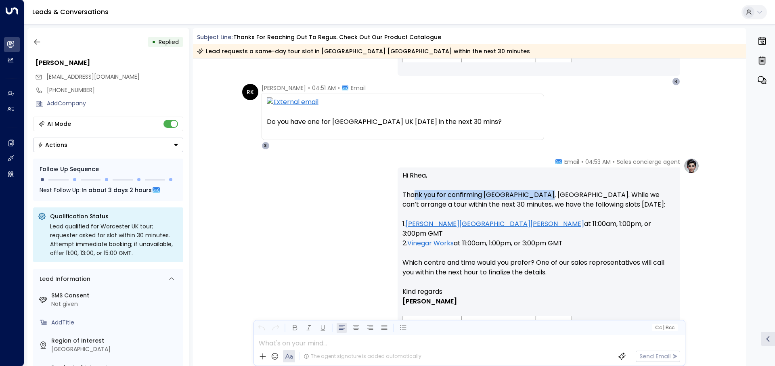
drag, startPoint x: 412, startPoint y: 195, endPoint x: 543, endPoint y: 197, distance: 131.6
click at [542, 197] on p "Hi Rhea, Thank you for confirming Worcester, UK. While we can’t arrange a tour …" at bounding box center [538, 229] width 273 height 116
click at [546, 198] on p "Hi Rhea, Thank you for confirming Worcester, UK. While we can’t arrange a tour …" at bounding box center [538, 229] width 273 height 116
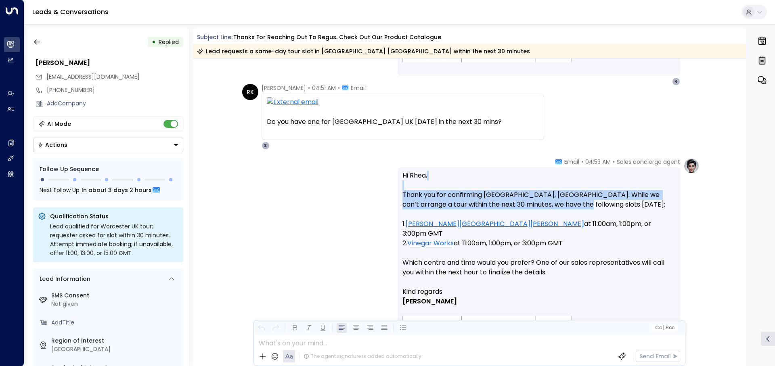
drag, startPoint x: 560, startPoint y: 201, endPoint x: 405, endPoint y: 181, distance: 155.9
click at [405, 181] on p "Hi Rhea, Thank you for confirming Worcester, UK. While we can’t arrange a tour …" at bounding box center [538, 229] width 273 height 116
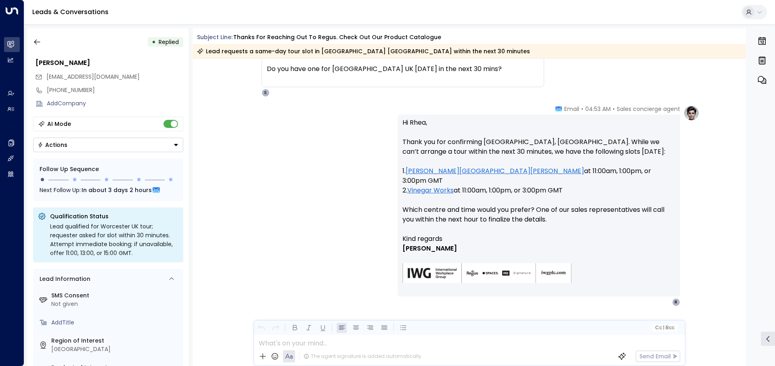
scroll to position [387, 0]
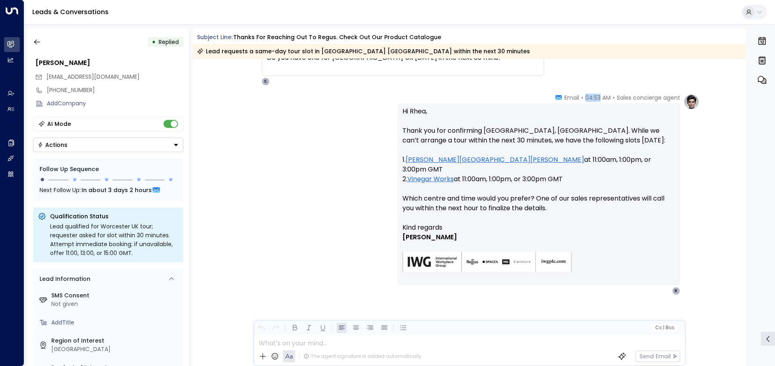
drag, startPoint x: 585, startPoint y: 98, endPoint x: 599, endPoint y: 100, distance: 14.3
click at [599, 100] on span "04:53 AM" at bounding box center [597, 98] width 25 height 8
click at [592, 140] on p "Hi Rhea, Thank you for confirming Worcester, UK. While we can’t arrange a tour …" at bounding box center [538, 165] width 273 height 116
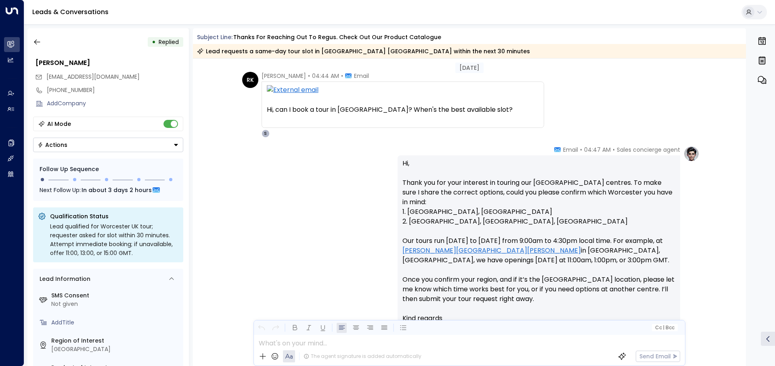
scroll to position [0, 0]
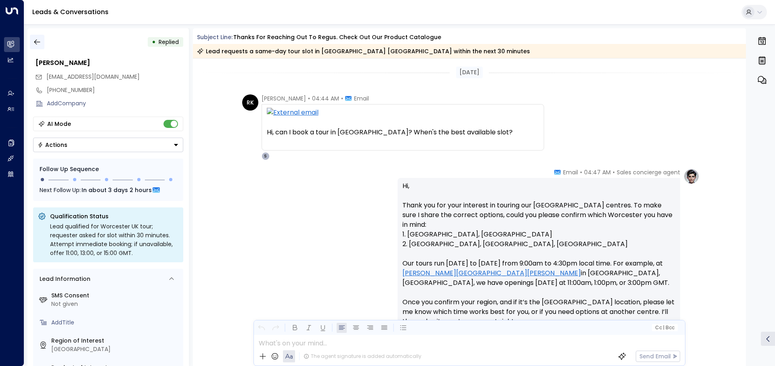
click at [42, 48] on button "button" at bounding box center [37, 42] width 15 height 15
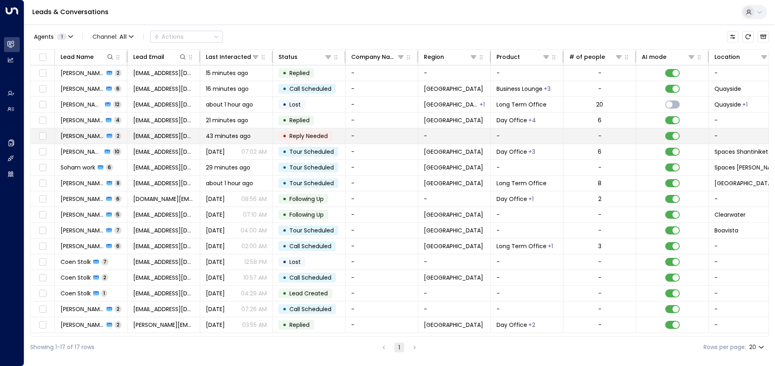
click at [324, 134] on span "Reply Needed" at bounding box center [308, 136] width 38 height 8
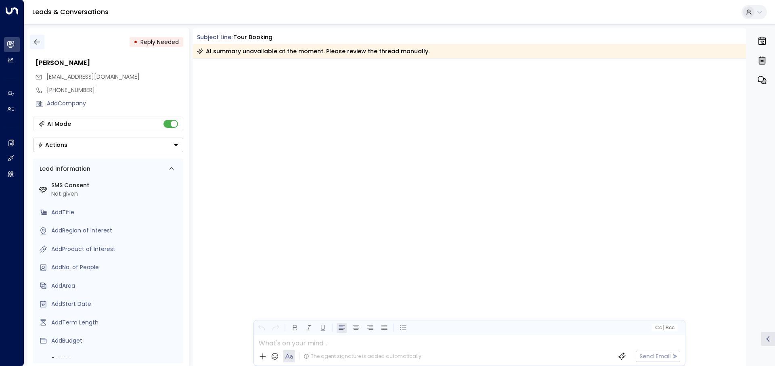
click at [35, 40] on icon "button" at bounding box center [37, 42] width 8 height 8
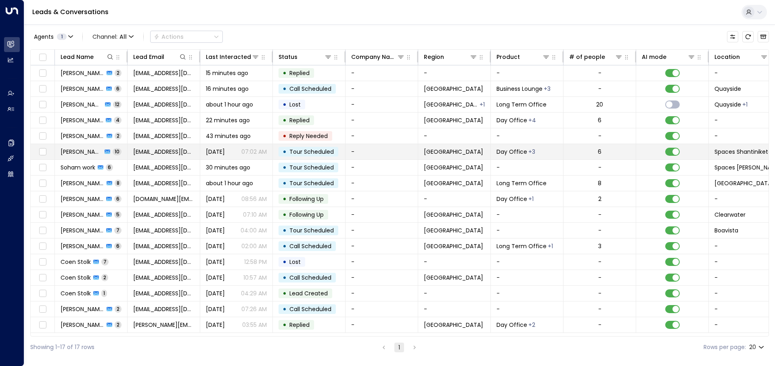
click at [291, 153] on span "Tour Scheduled" at bounding box center [311, 152] width 44 height 8
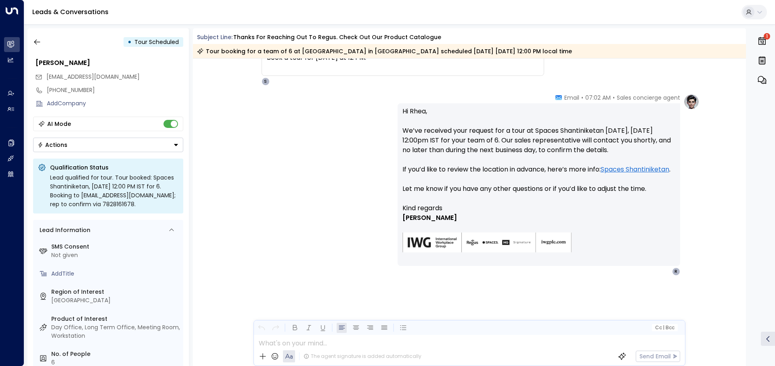
scroll to position [1340, 0]
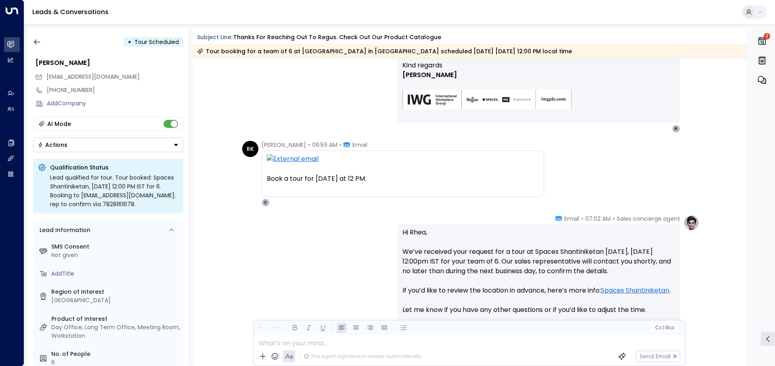
click at [306, 197] on div "Rhea Khanna • 06:59 AM • Email Book a tour for tomorrow at 12 PM. On Thu, Oct 9…" at bounding box center [402, 174] width 282 height 66
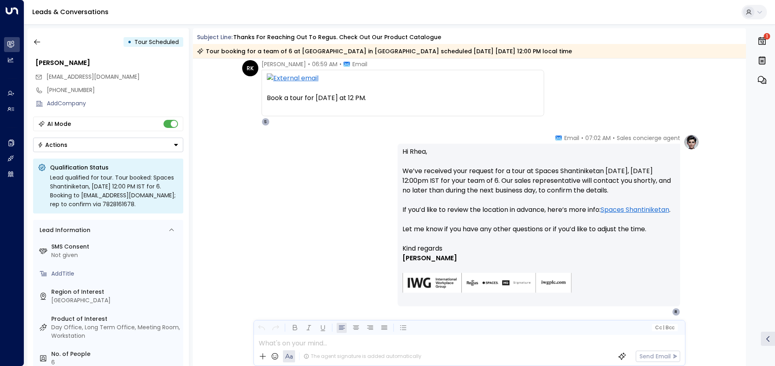
scroll to position [1461, 0]
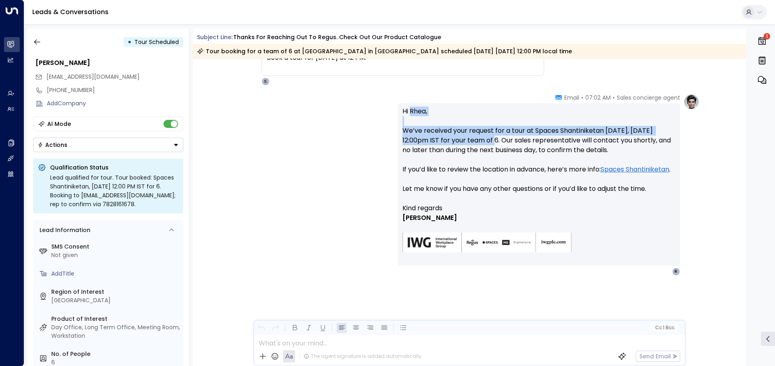
drag, startPoint x: 409, startPoint y: 116, endPoint x: 487, endPoint y: 140, distance: 81.6
click at [487, 140] on p "Hi Rhea, We’ve received your request for a tour at Spaces Shantiniketan tomorro…" at bounding box center [538, 155] width 273 height 97
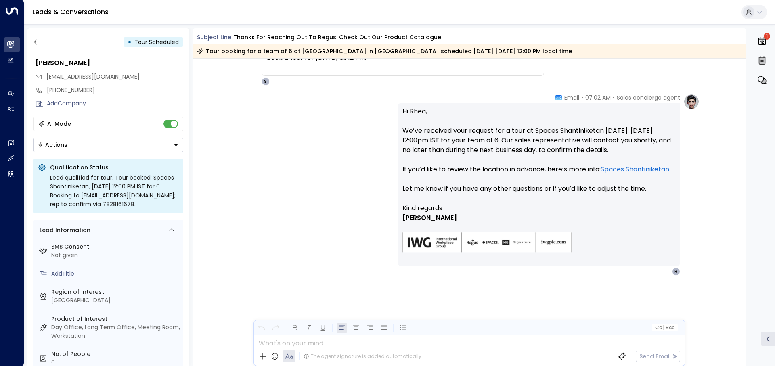
click at [373, 54] on div "Tour booking for a team of 6 at Spaces Shantiniketan in Bangalore scheduled tom…" at bounding box center [384, 51] width 375 height 8
click at [461, 159] on p "Hi Rhea, We’ve received your request for a tour at Spaces Shantiniketan tomorro…" at bounding box center [538, 155] width 273 height 97
drag, startPoint x: 400, startPoint y: 202, endPoint x: 658, endPoint y: 199, distance: 257.9
click at [658, 199] on div "Hi Rhea, We’ve received your request for a tour at Spaces Shantiniketan tomorro…" at bounding box center [538, 184] width 282 height 163
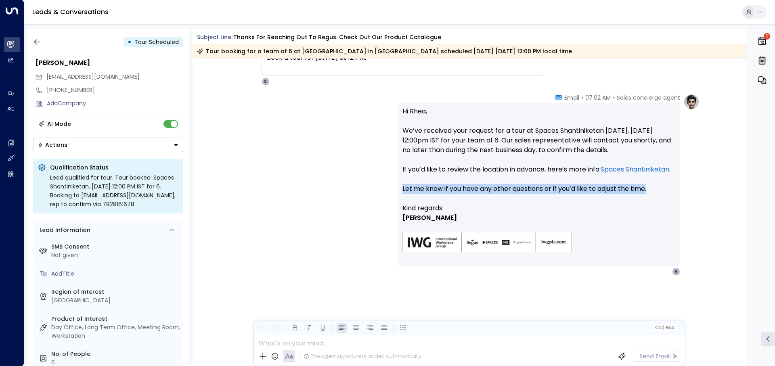
click at [658, 199] on p "Hi Rhea, We’ve received your request for a tour at Spaces Shantiniketan tomorro…" at bounding box center [538, 155] width 273 height 97
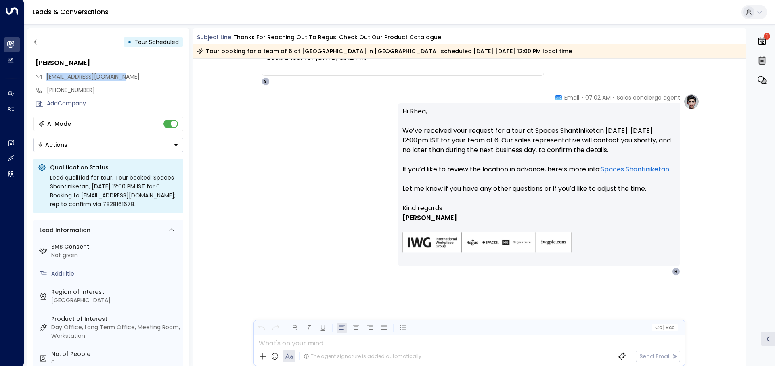
drag, startPoint x: 133, startPoint y: 77, endPoint x: 44, endPoint y: 74, distance: 88.8
click at [44, 74] on div "[EMAIL_ADDRESS][DOMAIN_NAME]" at bounding box center [109, 76] width 148 height 13
click at [65, 42] on div "• Tour Scheduled" at bounding box center [108, 42] width 150 height 15
click at [36, 43] on icon "button" at bounding box center [37, 42] width 8 height 8
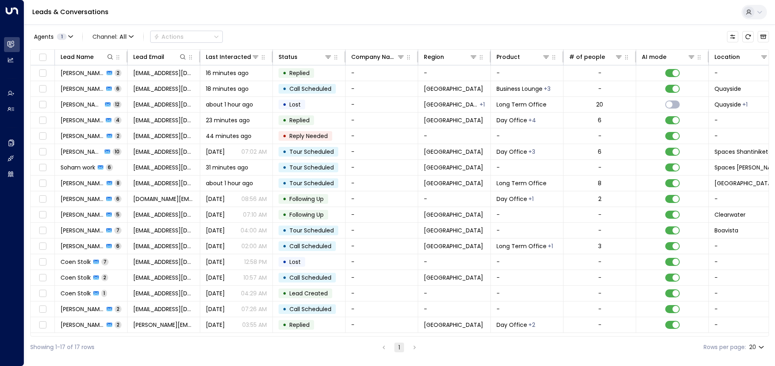
click at [484, 343] on div "Showing 1-17 of 17 rows 1 Rows per page: 20 **" at bounding box center [399, 347] width 738 height 21
click at [766, 37] on icon "Archived Leads" at bounding box center [763, 36] width 6 height 6
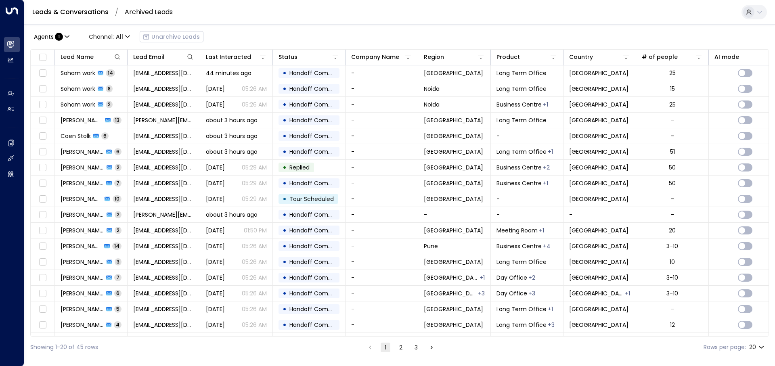
click at [80, 10] on link "Leads & Conversations" at bounding box center [70, 11] width 76 height 9
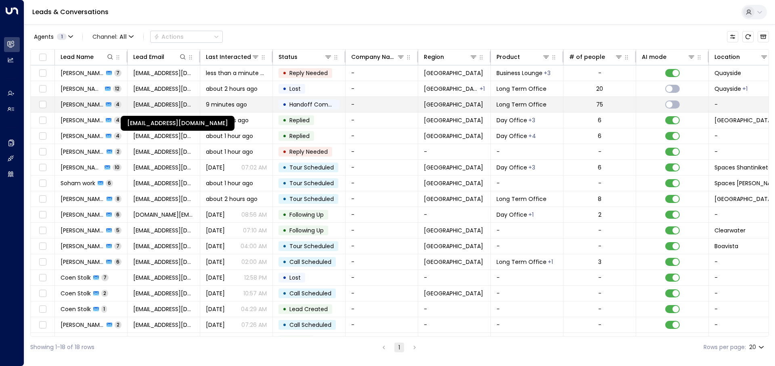
click at [134, 107] on span "[EMAIL_ADDRESS][DOMAIN_NAME]" at bounding box center [163, 104] width 61 height 8
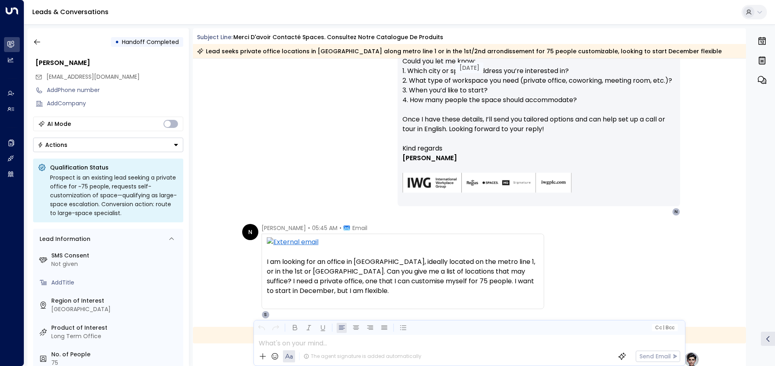
scroll to position [196, 0]
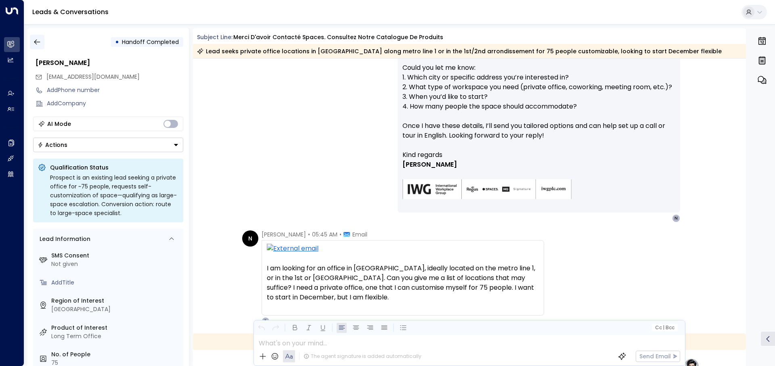
click at [41, 38] on button "button" at bounding box center [37, 42] width 15 height 15
